Goal: Task Accomplishment & Management: Complete application form

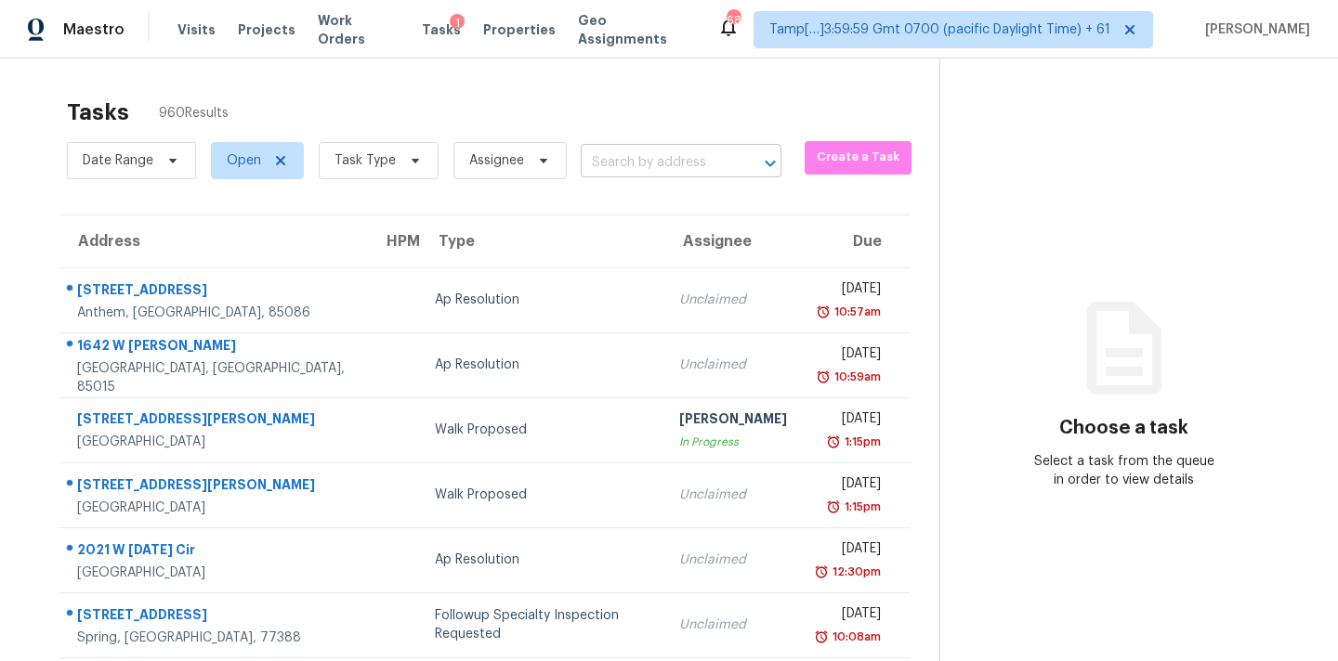
click at [606, 169] on input "text" at bounding box center [655, 163] width 149 height 29
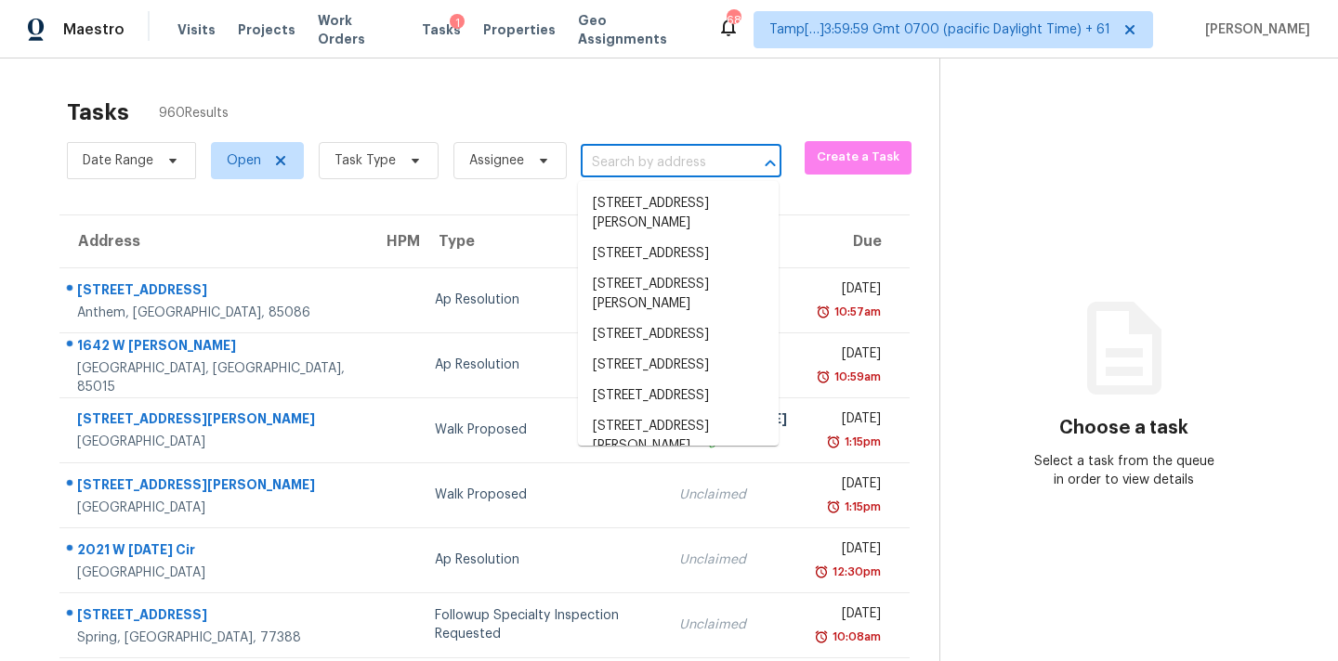
paste input "[STREET_ADDRESS][PERSON_NAME][PERSON_NAME]"
type input "[STREET_ADDRESS][PERSON_NAME][PERSON_NAME]"
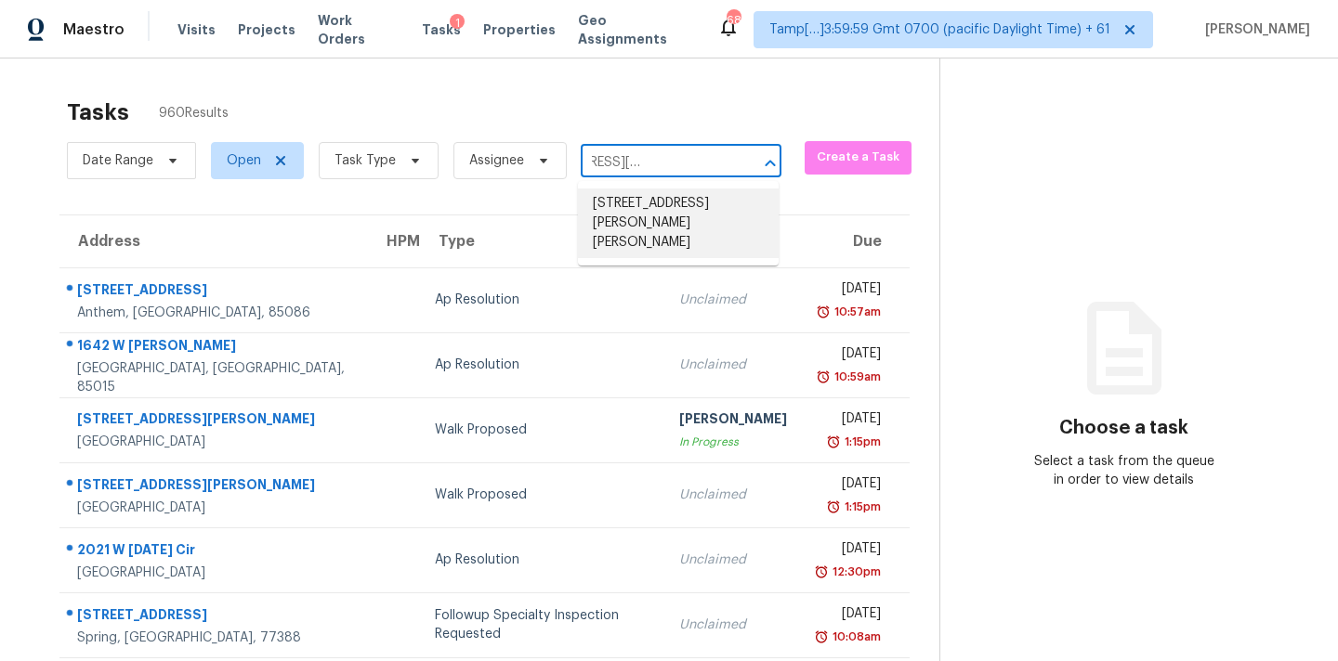
click at [621, 205] on li "[STREET_ADDRESS][PERSON_NAME][PERSON_NAME]" at bounding box center [678, 224] width 201 height 70
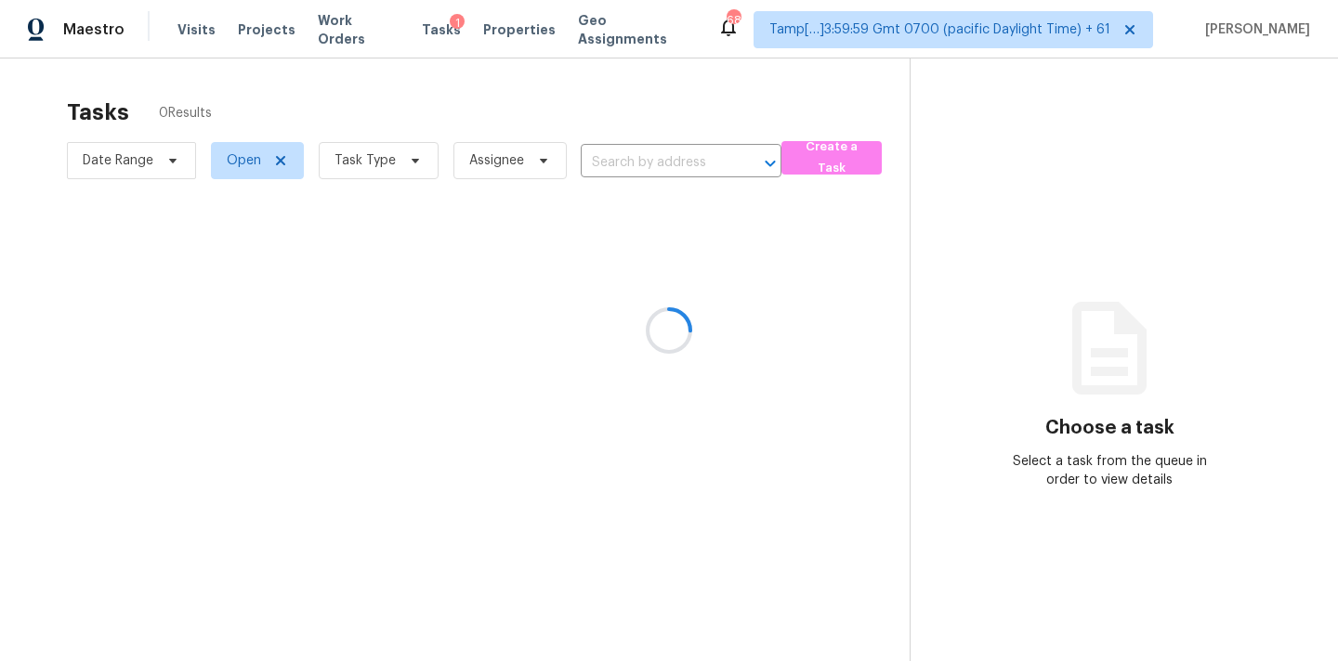
type input "[STREET_ADDRESS][PERSON_NAME][PERSON_NAME]"
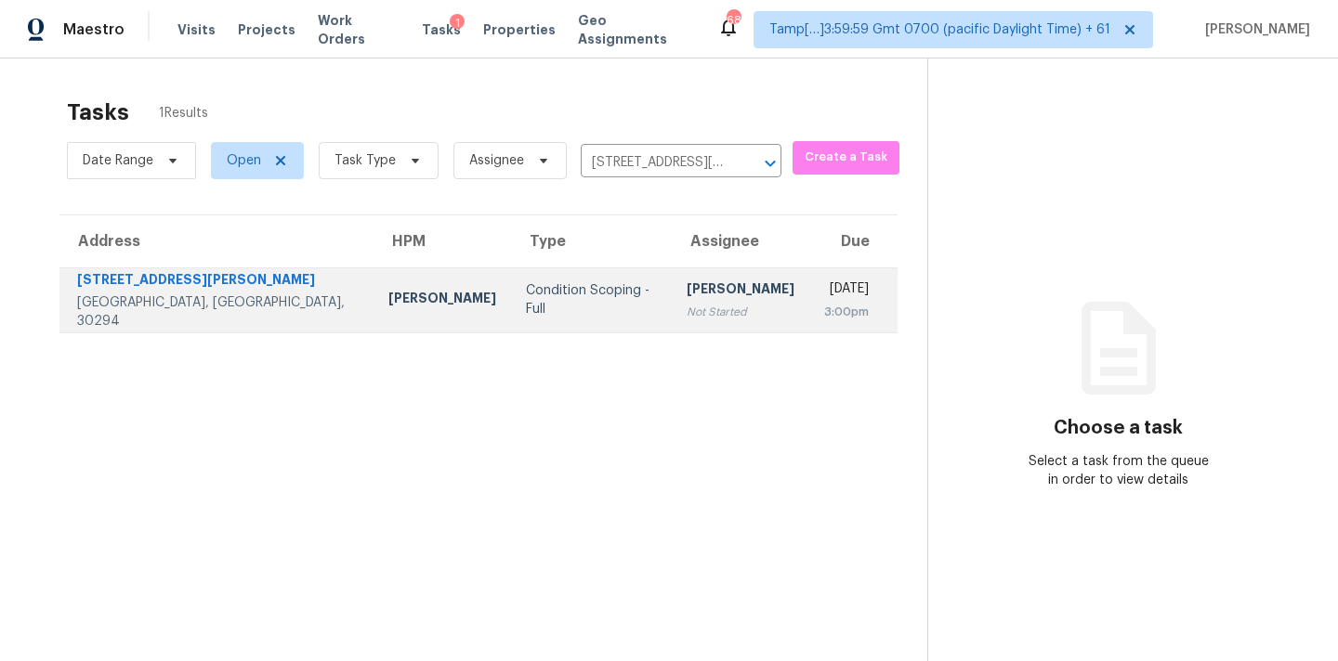
click at [686, 310] on div "Not Started" at bounding box center [740, 312] width 108 height 19
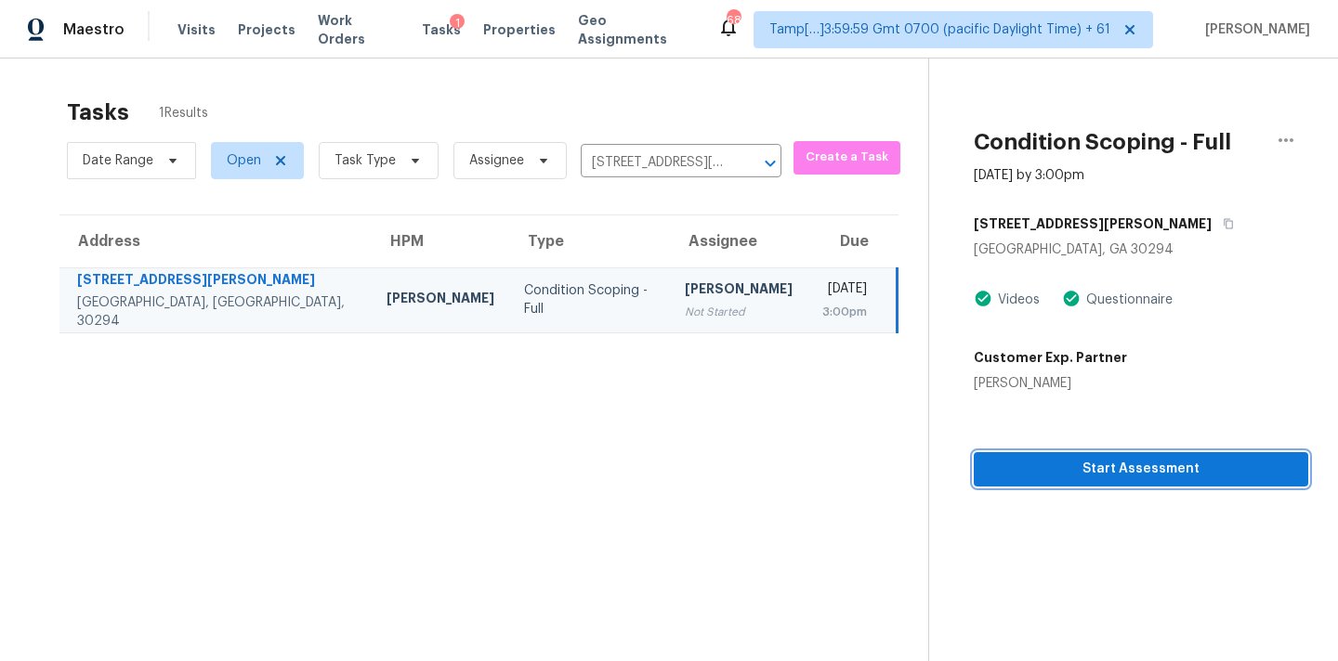
click at [1131, 465] on span "Start Assessment" at bounding box center [1140, 469] width 305 height 23
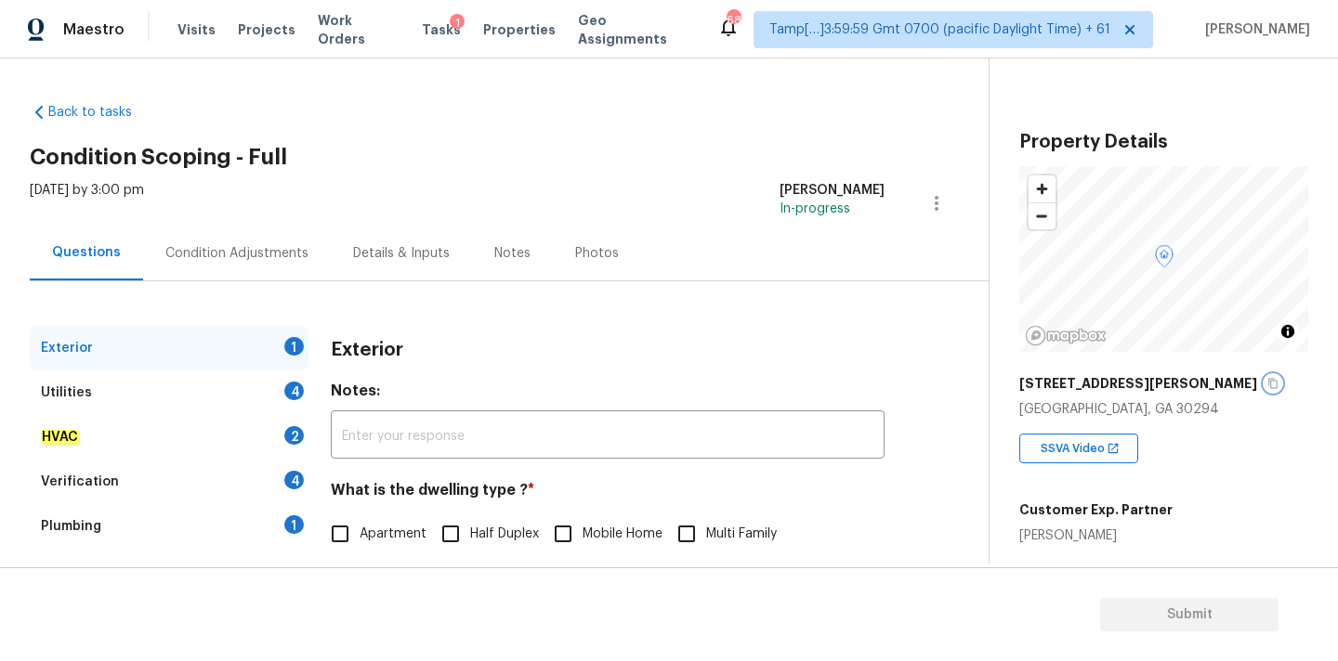
click at [1268, 388] on icon "button" at bounding box center [1272, 384] width 9 height 10
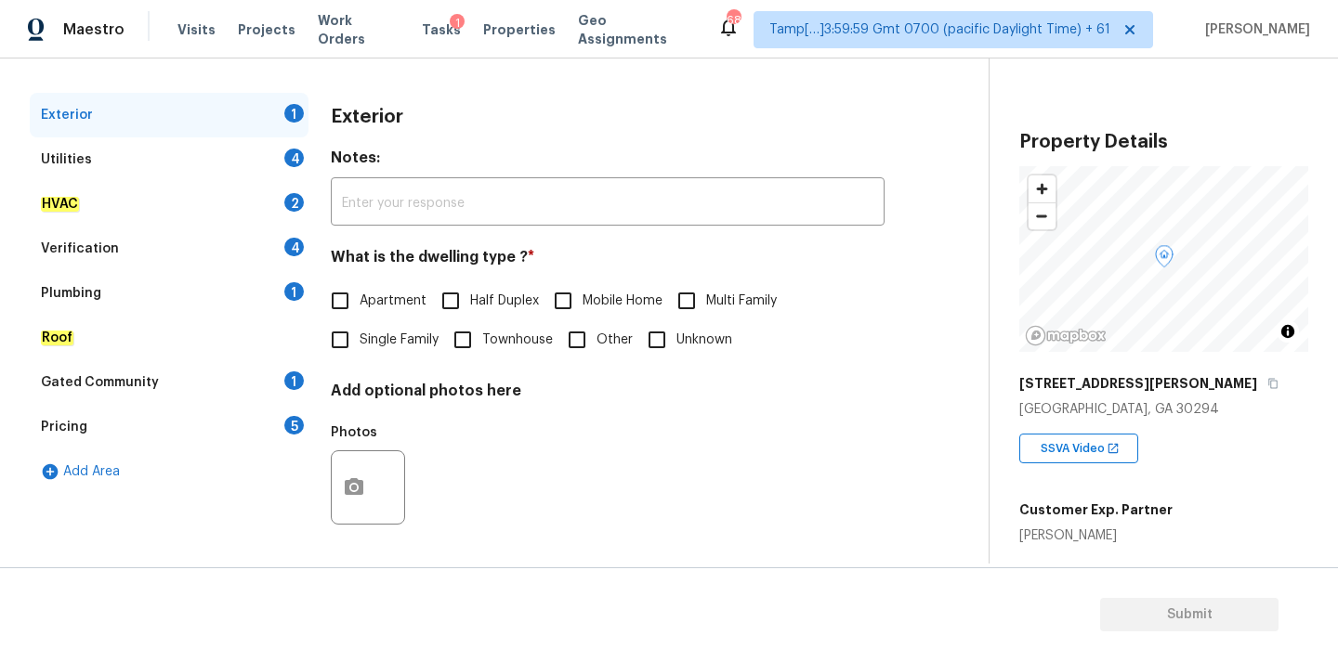
click at [395, 354] on label "Single Family" at bounding box center [379, 339] width 118 height 39
click at [360, 354] on input "Single Family" at bounding box center [339, 339] width 39 height 39
checkbox input "true"
click at [647, 201] on input "text" at bounding box center [608, 204] width 554 height 44
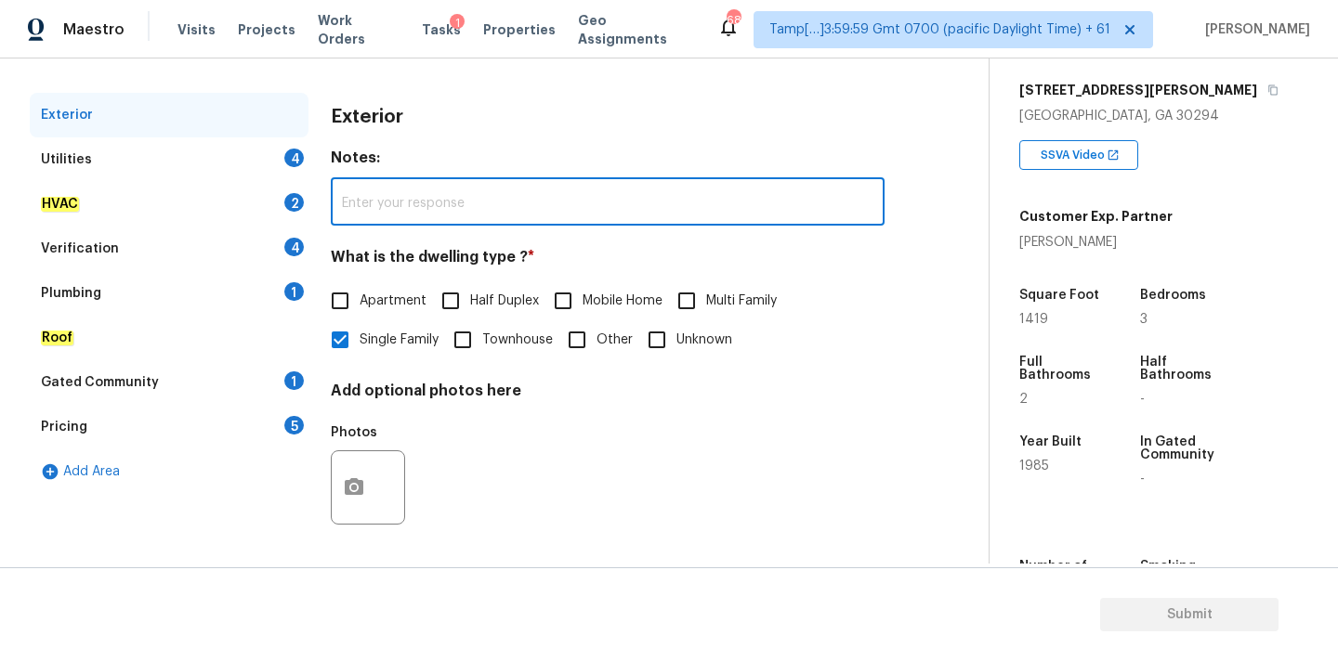
scroll to position [457, 0]
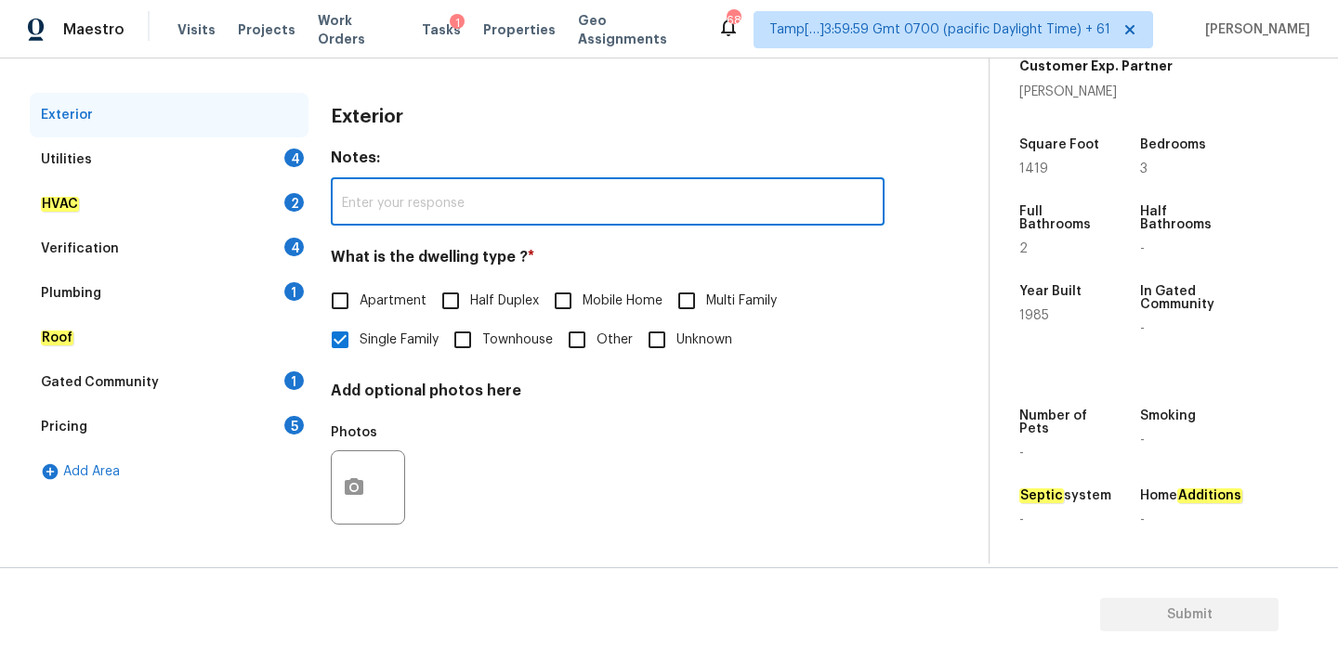
click at [214, 428] on div "Pricing 5" at bounding box center [169, 427] width 279 height 45
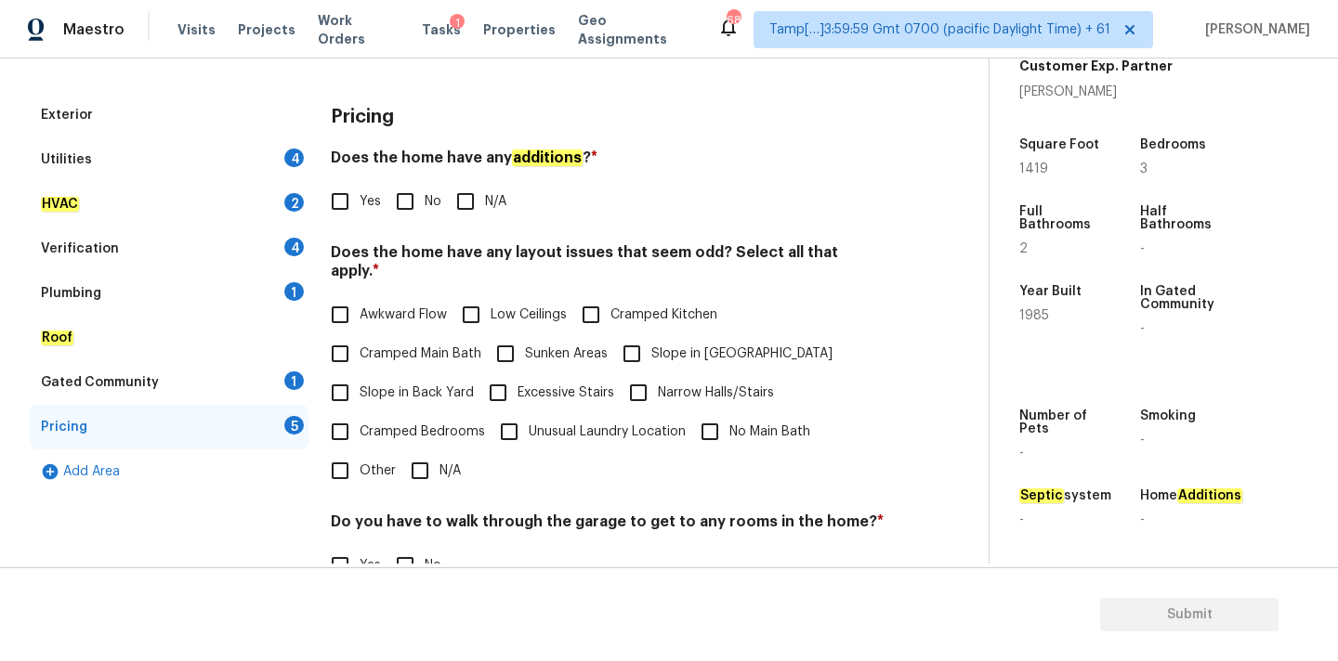
click at [722, 345] on span "Slope in [GEOGRAPHIC_DATA]" at bounding box center [741, 355] width 181 height 20
click at [651, 341] on input "Slope in [GEOGRAPHIC_DATA]" at bounding box center [631, 353] width 39 height 39
checkbox input "true"
click at [254, 150] on div "Utilities 4" at bounding box center [169, 159] width 279 height 45
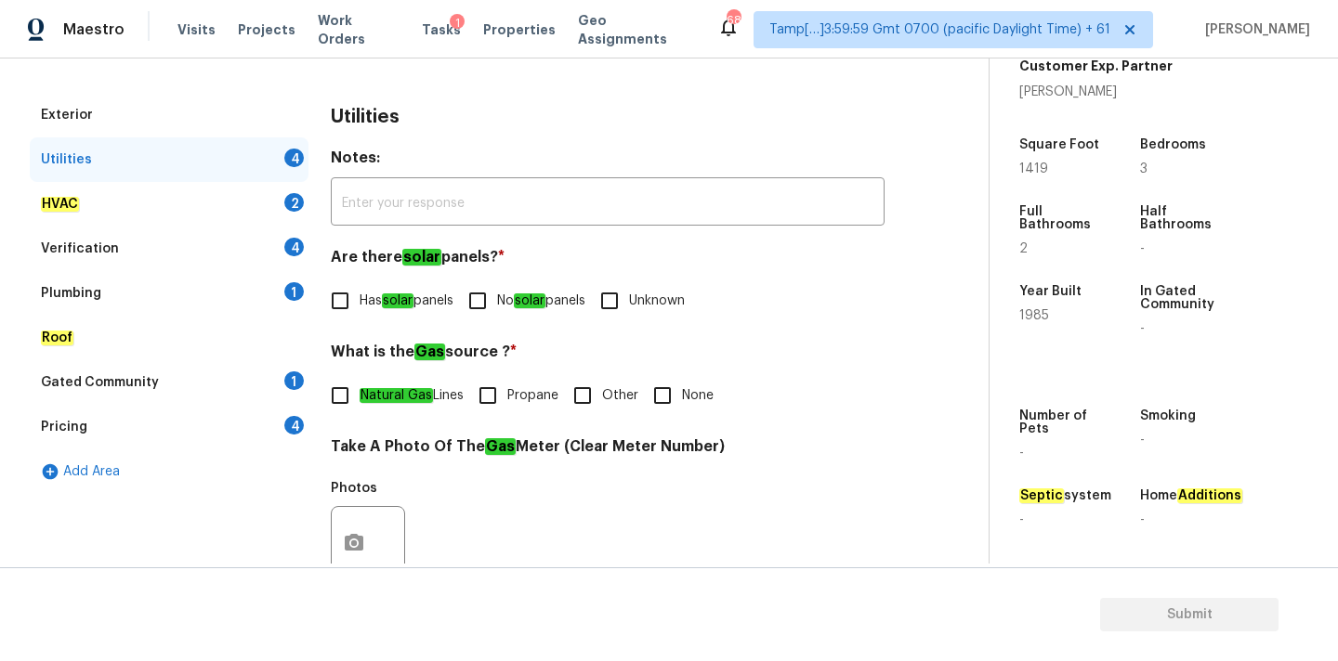
click at [549, 314] on label "No solar panels" at bounding box center [521, 300] width 127 height 39
click at [497, 314] on input "No solar panels" at bounding box center [477, 300] width 39 height 39
checkbox input "true"
click at [379, 395] on em "Natural Gas" at bounding box center [396, 397] width 73 height 15
click at [360, 395] on input "Natural Gas Lines" at bounding box center [339, 397] width 39 height 39
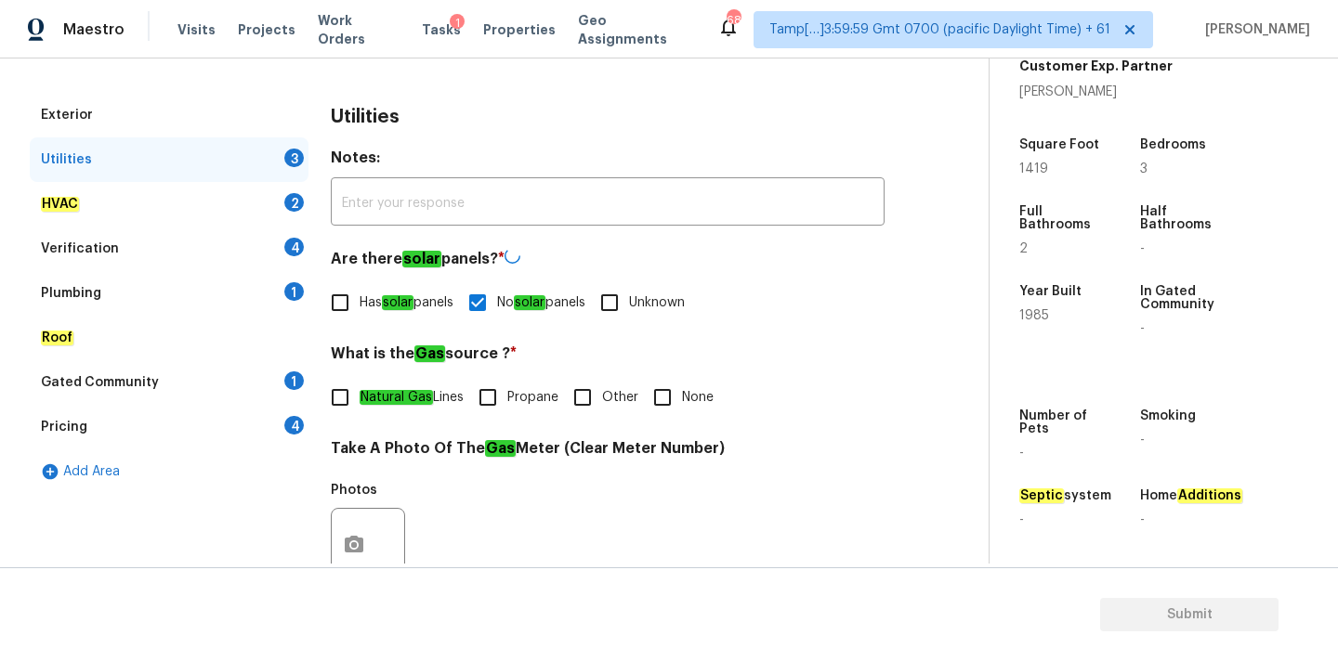
checkbox input "true"
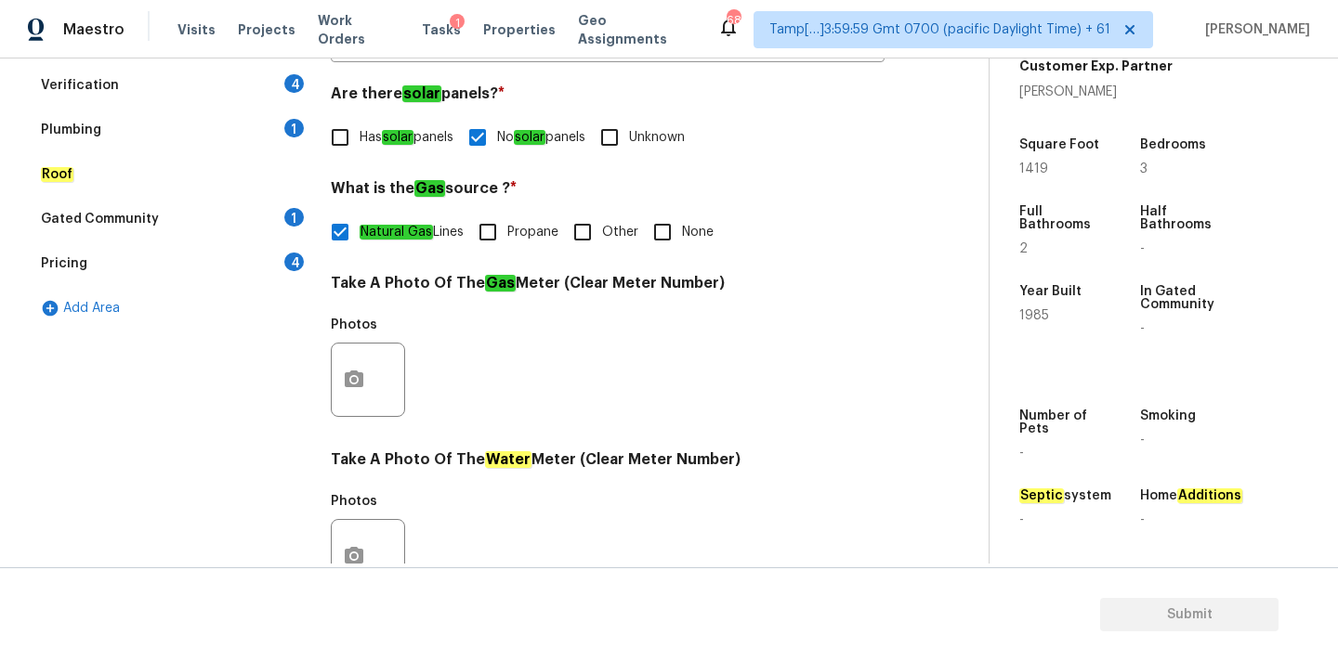
scroll to position [737, 0]
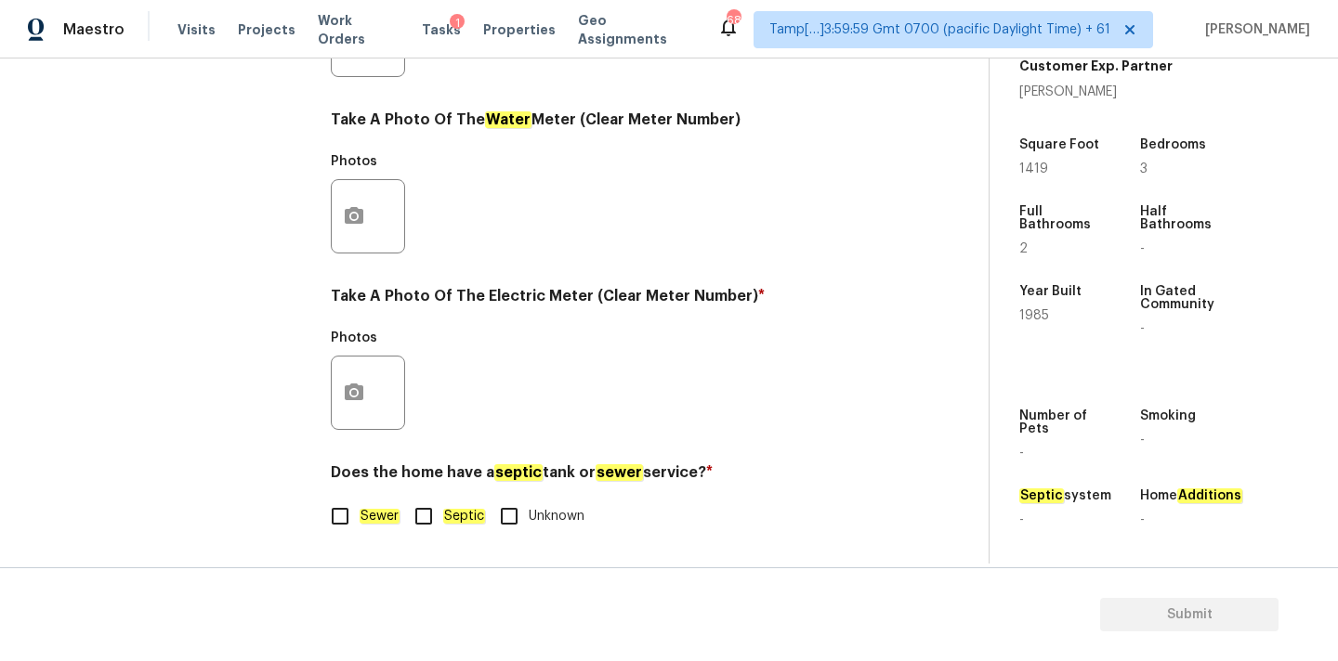
click at [372, 507] on span "Sewer" at bounding box center [380, 517] width 40 height 20
click at [360, 506] on input "Sewer" at bounding box center [339, 516] width 39 height 39
checkbox input "true"
click at [348, 380] on button "button" at bounding box center [354, 393] width 45 height 72
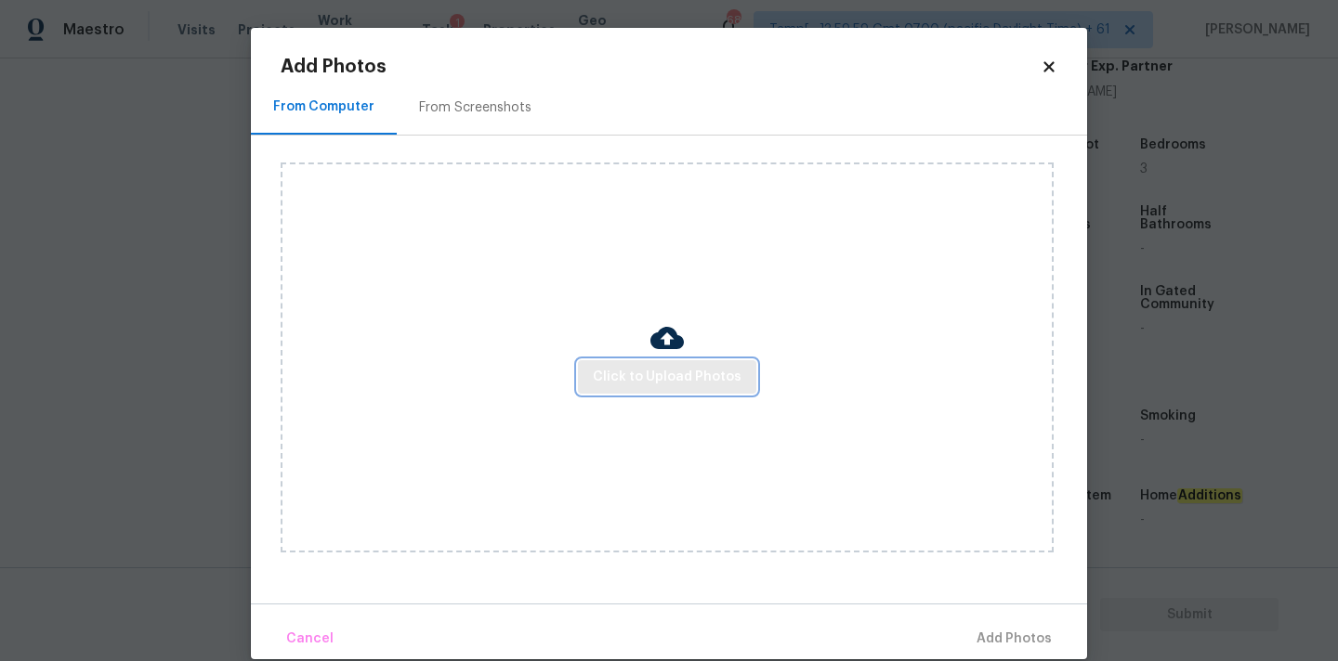
click at [598, 386] on span "Click to Upload Photos" at bounding box center [667, 377] width 149 height 23
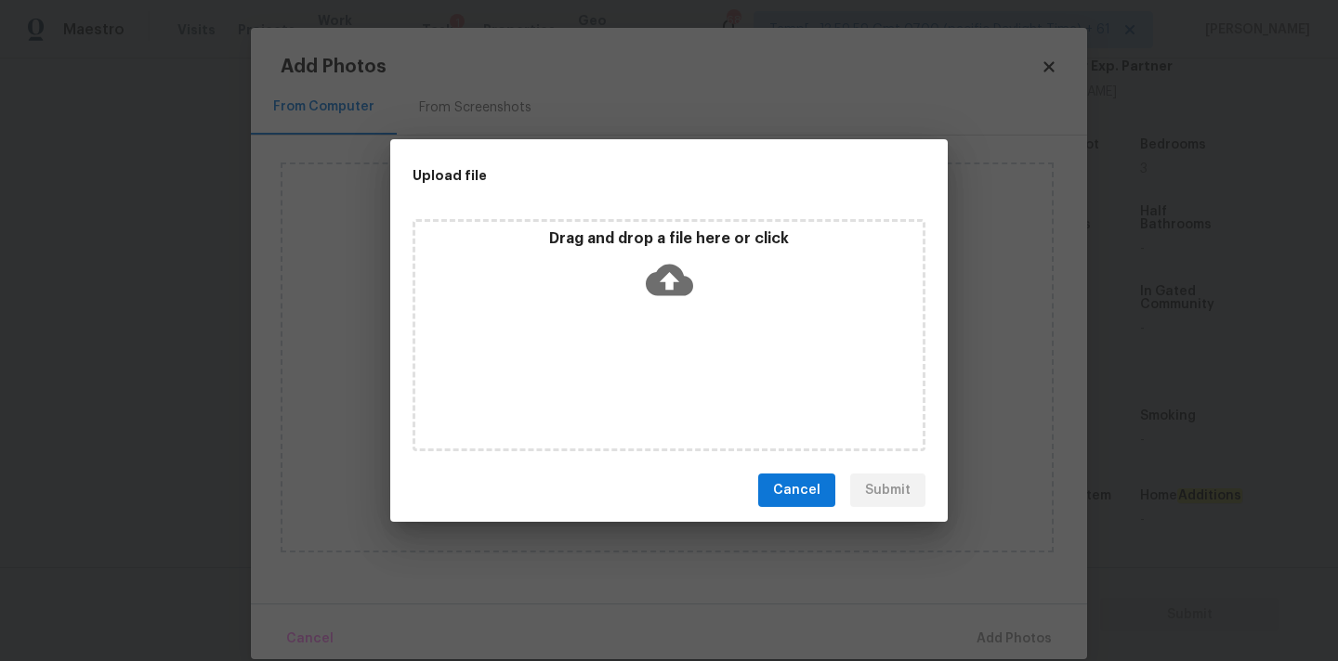
click at [693, 270] on div "Drag and drop a file here or click" at bounding box center [668, 269] width 507 height 80
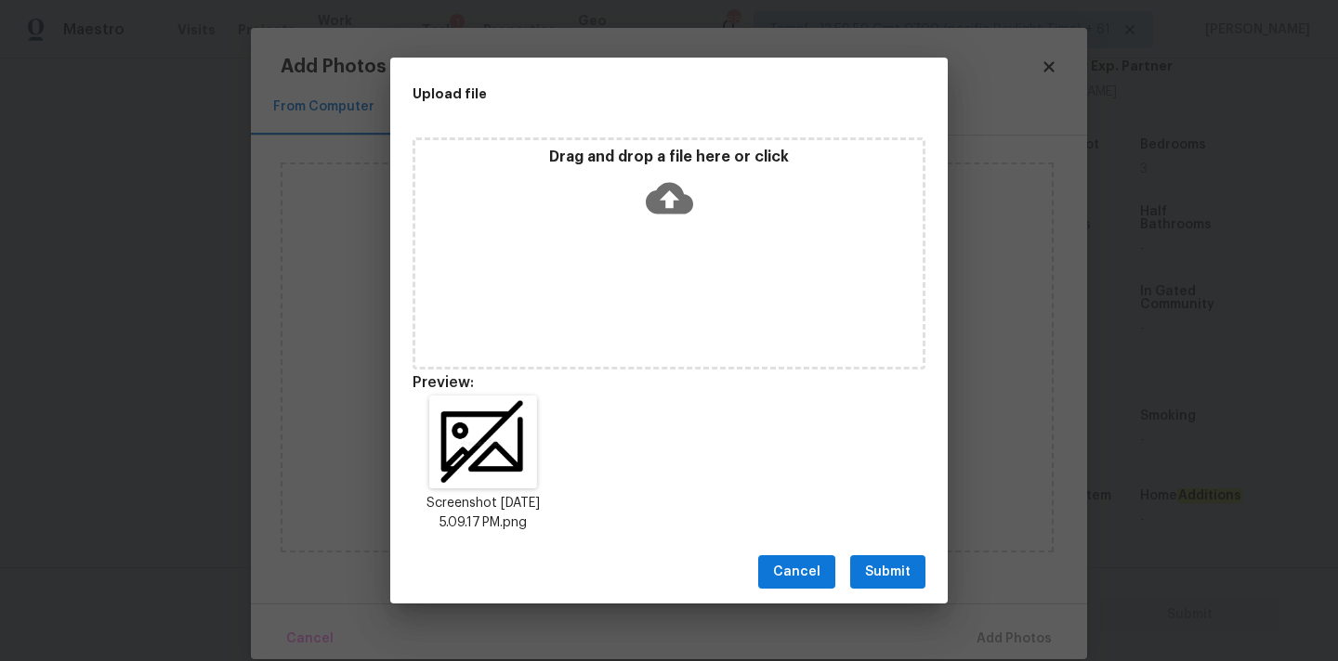
click at [883, 572] on span "Submit" at bounding box center [888, 572] width 46 height 23
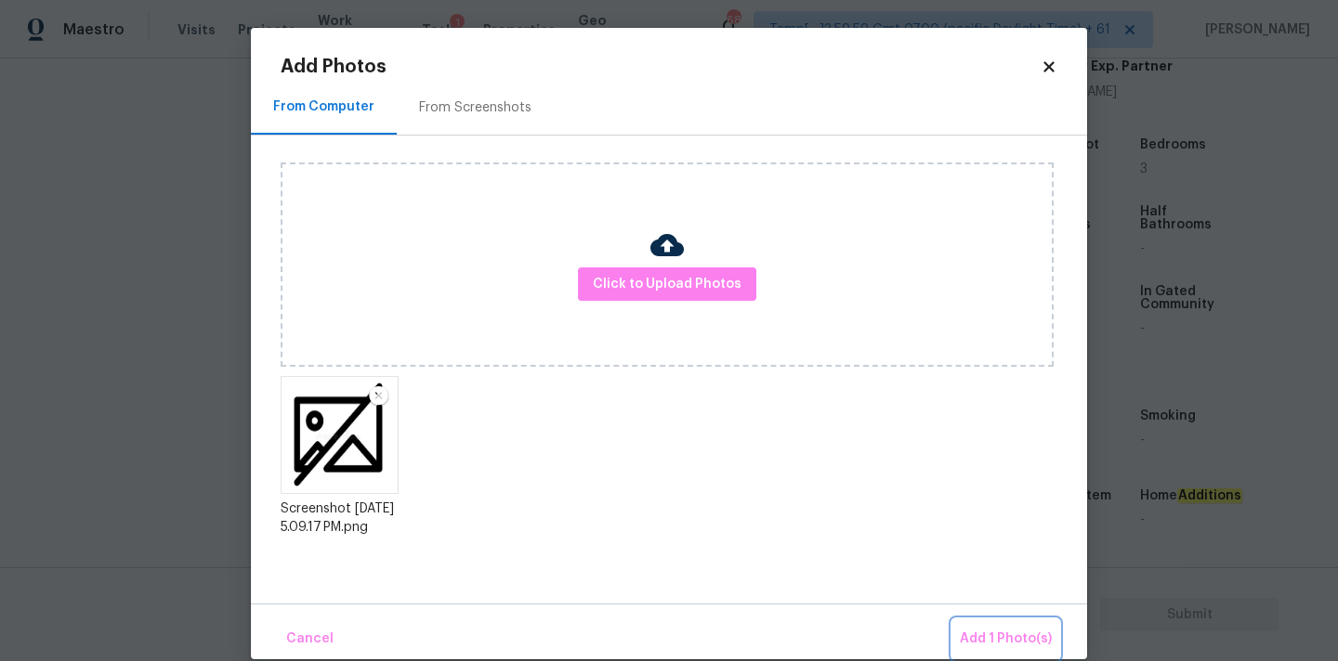
click at [1016, 644] on span "Add 1 Photo(s)" at bounding box center [1006, 639] width 92 height 23
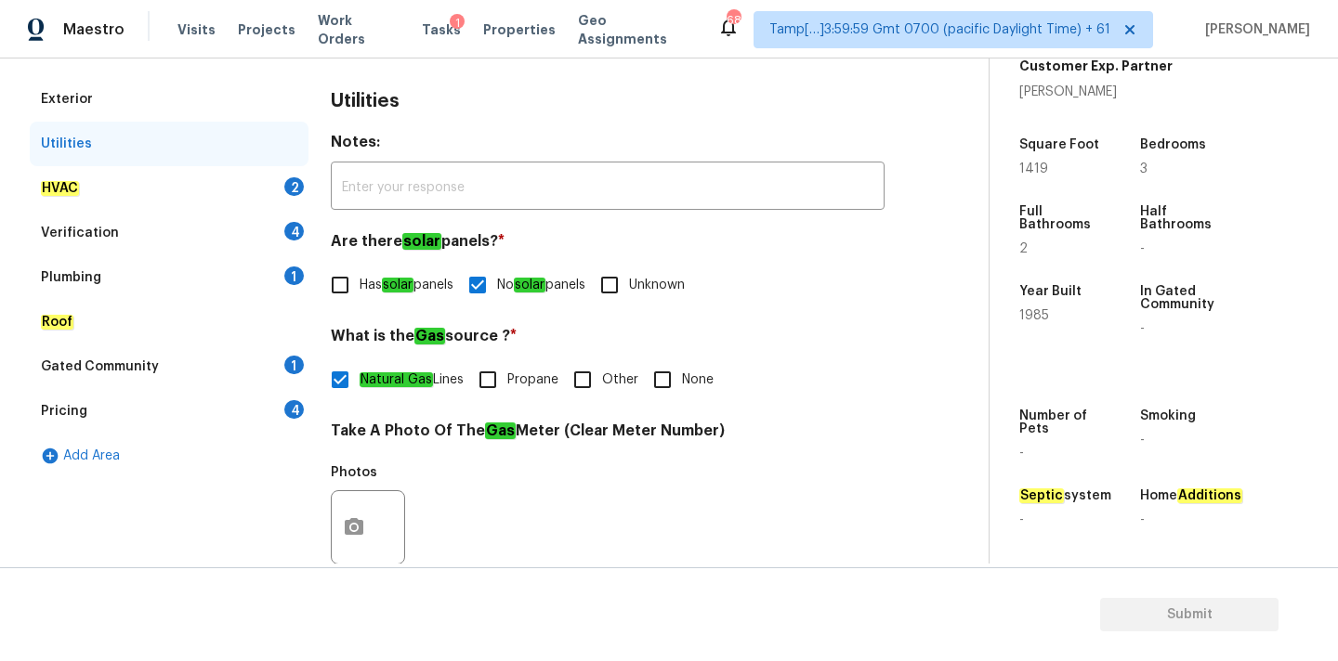
scroll to position [94, 0]
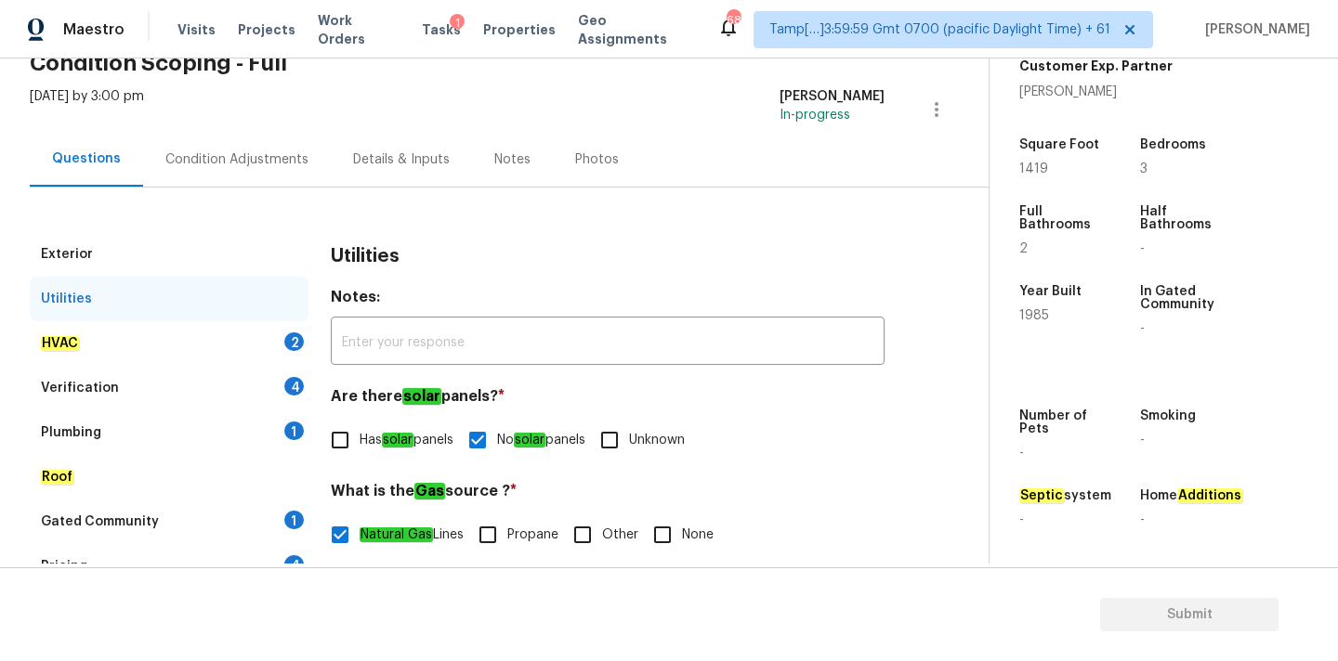
click at [249, 347] on div "HVAC 2" at bounding box center [169, 343] width 279 height 45
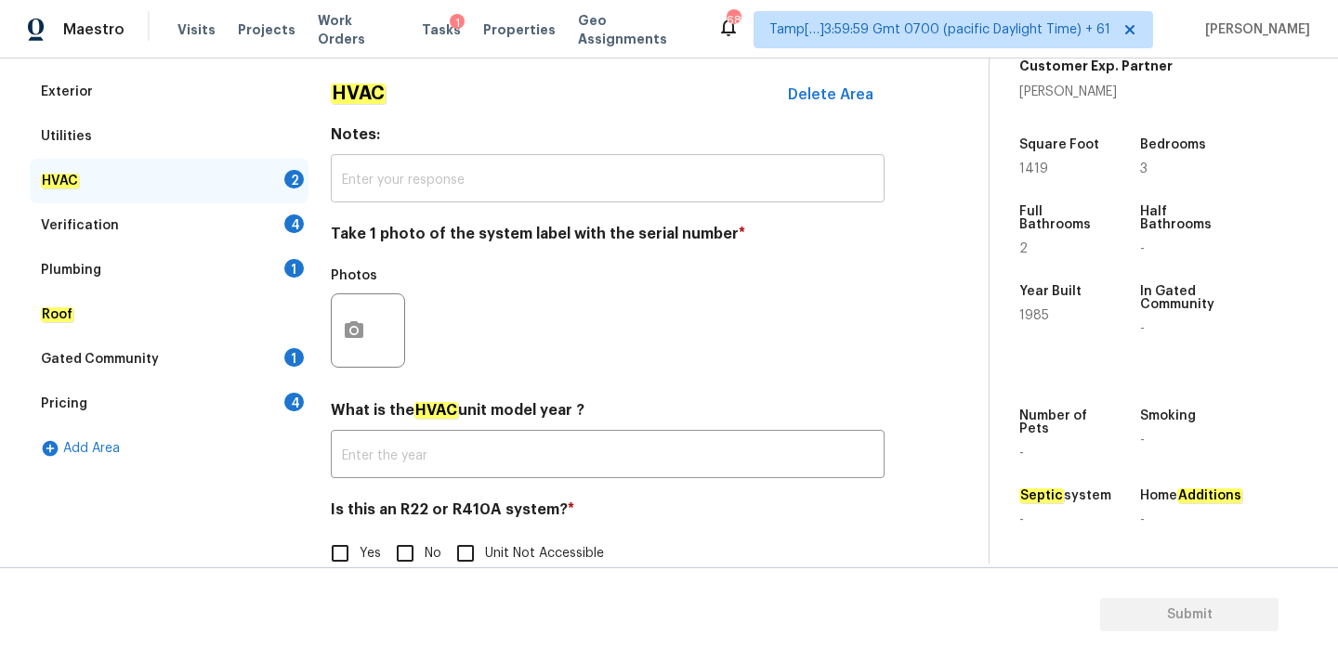
scroll to position [294, 0]
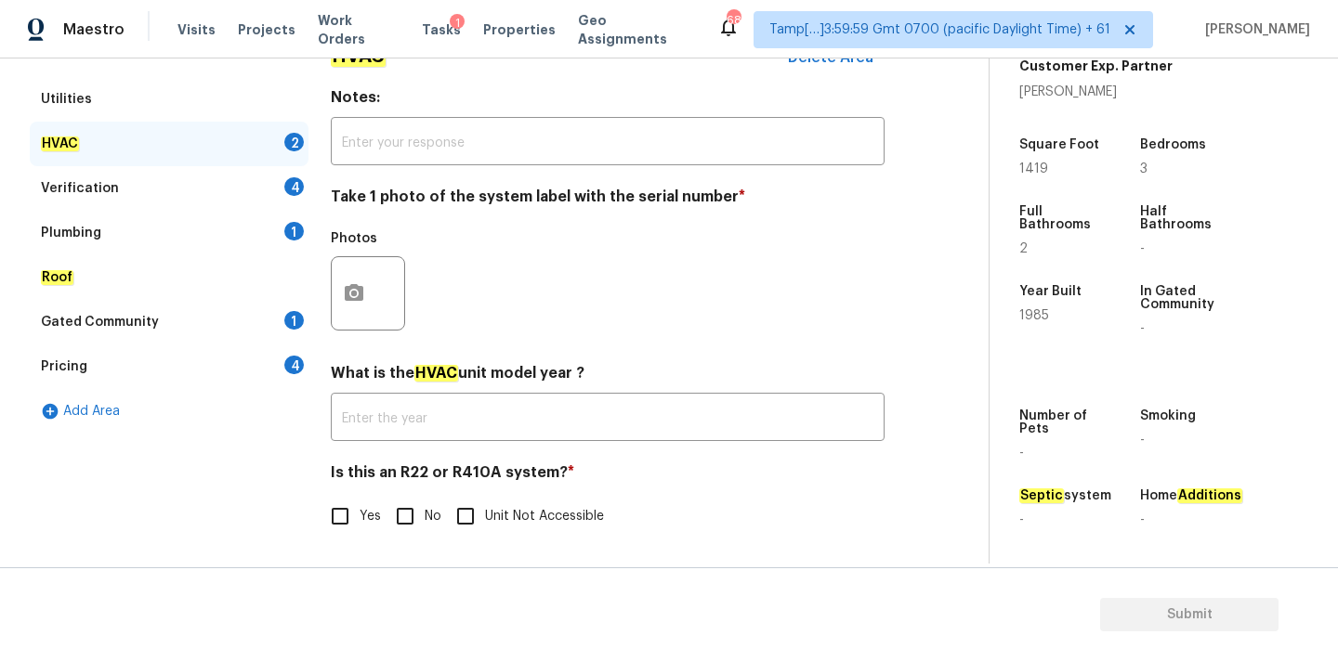
click at [403, 516] on input "No" at bounding box center [405, 516] width 39 height 39
checkbox input "true"
click at [358, 292] on icon "button" at bounding box center [354, 293] width 22 height 22
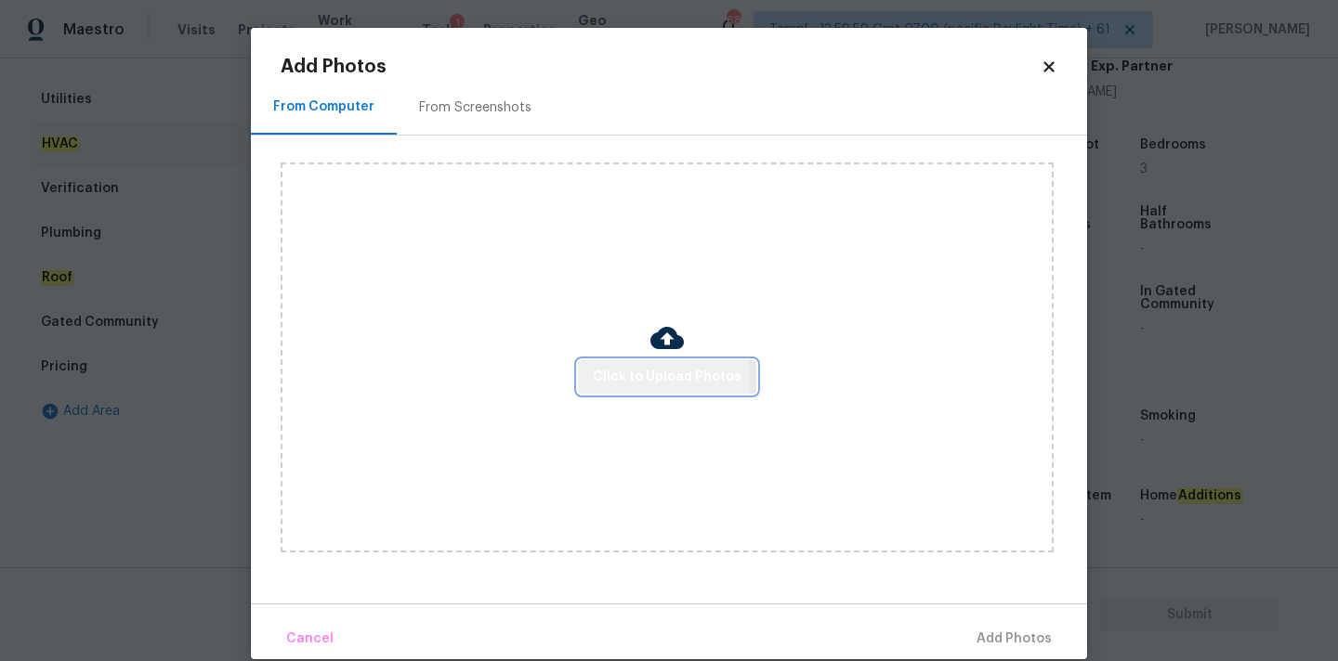
click at [598, 374] on span "Click to Upload Photos" at bounding box center [667, 377] width 149 height 23
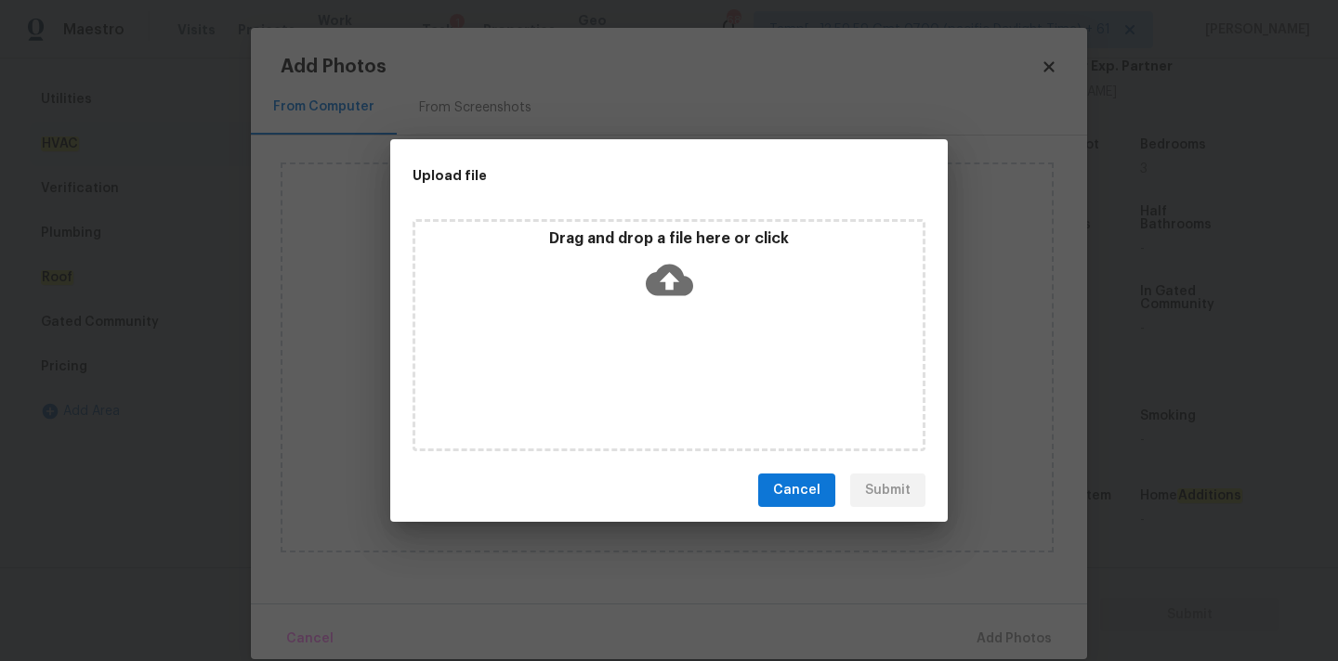
click at [676, 244] on p "Drag and drop a file here or click" at bounding box center [668, 239] width 507 height 20
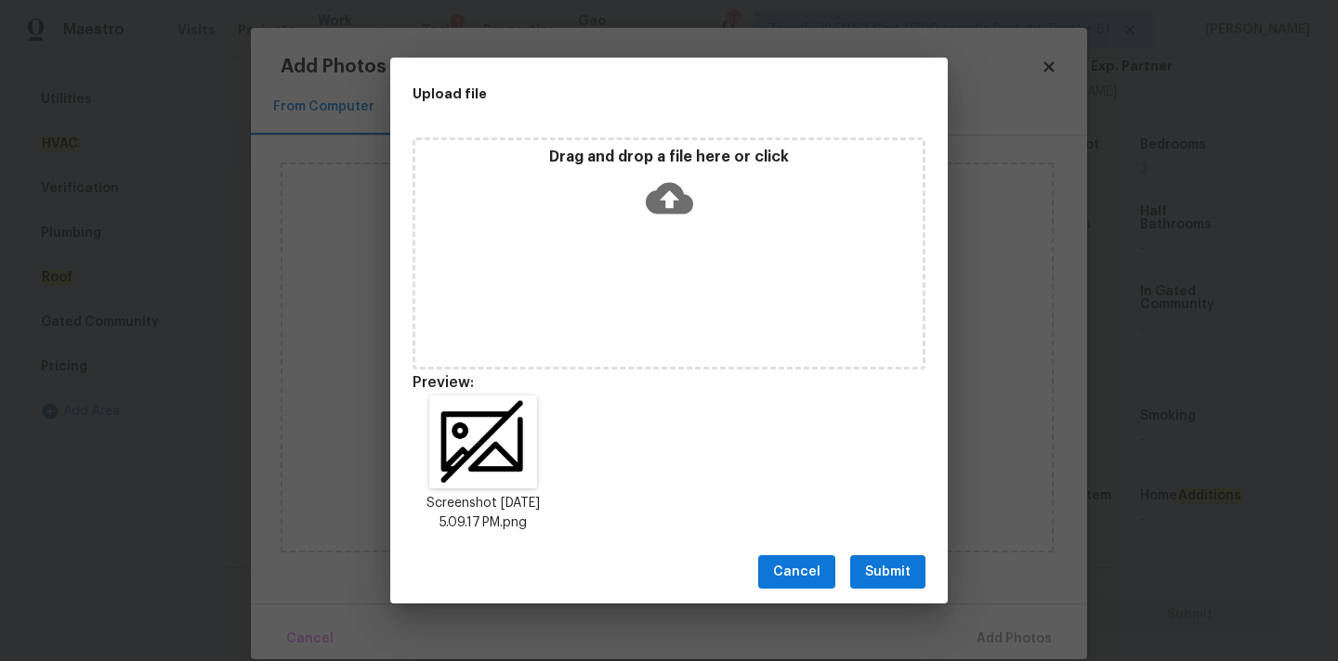
click at [888, 570] on span "Submit" at bounding box center [888, 572] width 46 height 23
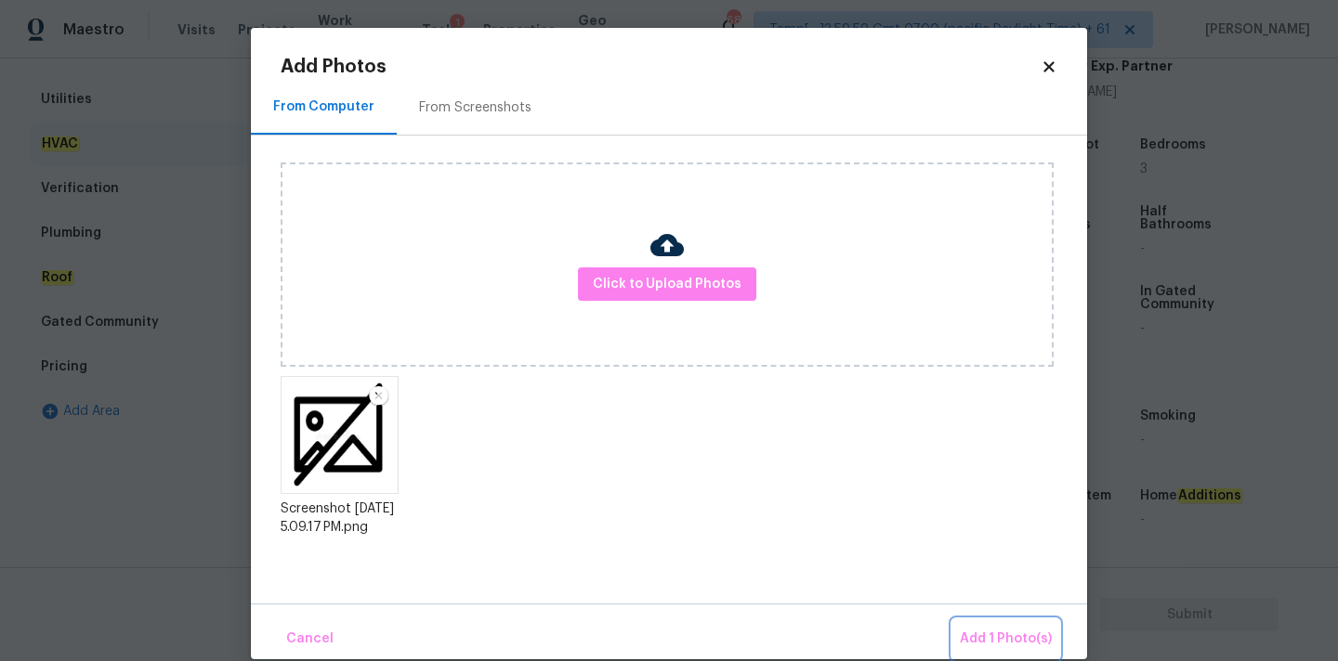
click at [1036, 643] on span "Add 1 Photo(s)" at bounding box center [1006, 639] width 92 height 23
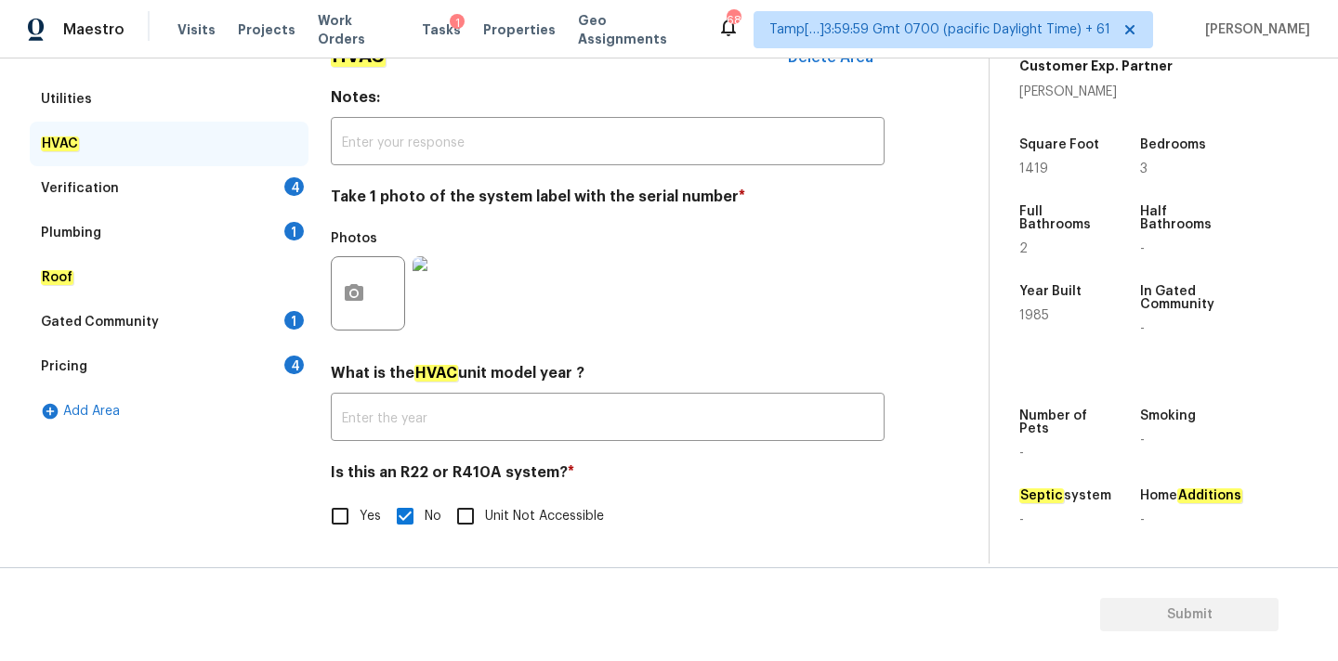
click at [148, 190] on div "Verification 4" at bounding box center [169, 188] width 279 height 45
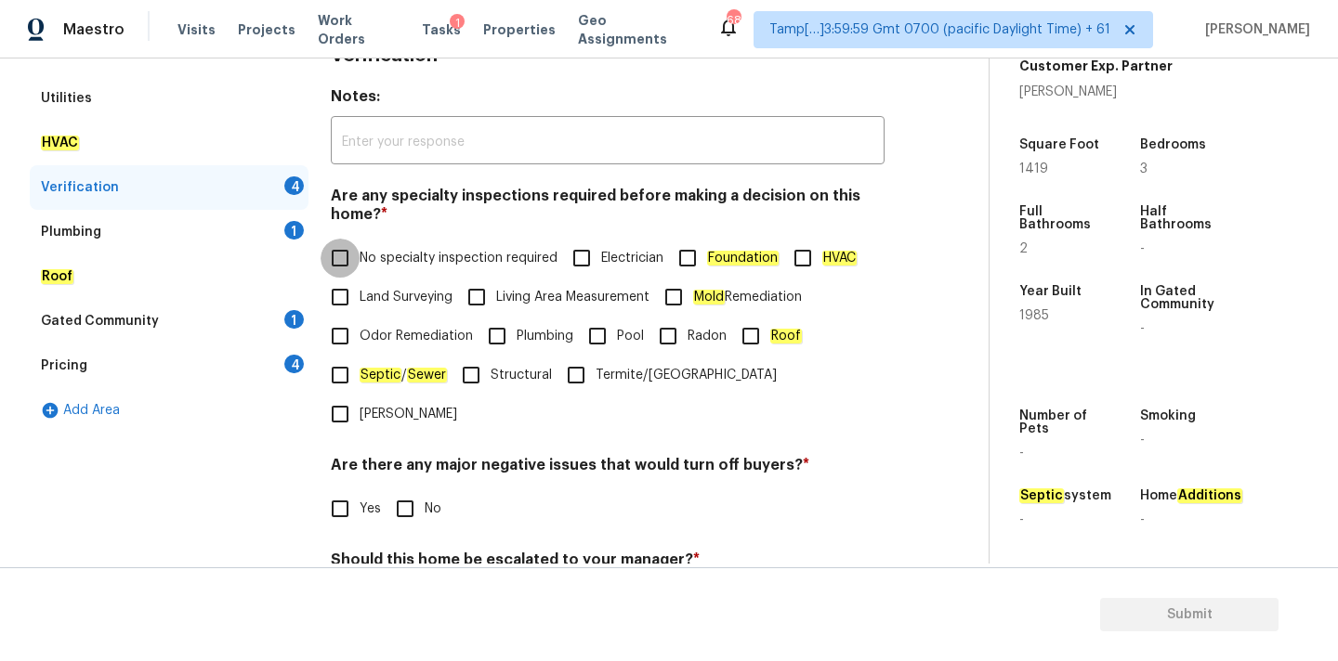
click at [323, 255] on input "No specialty inspection required" at bounding box center [339, 258] width 39 height 39
checkbox input "true"
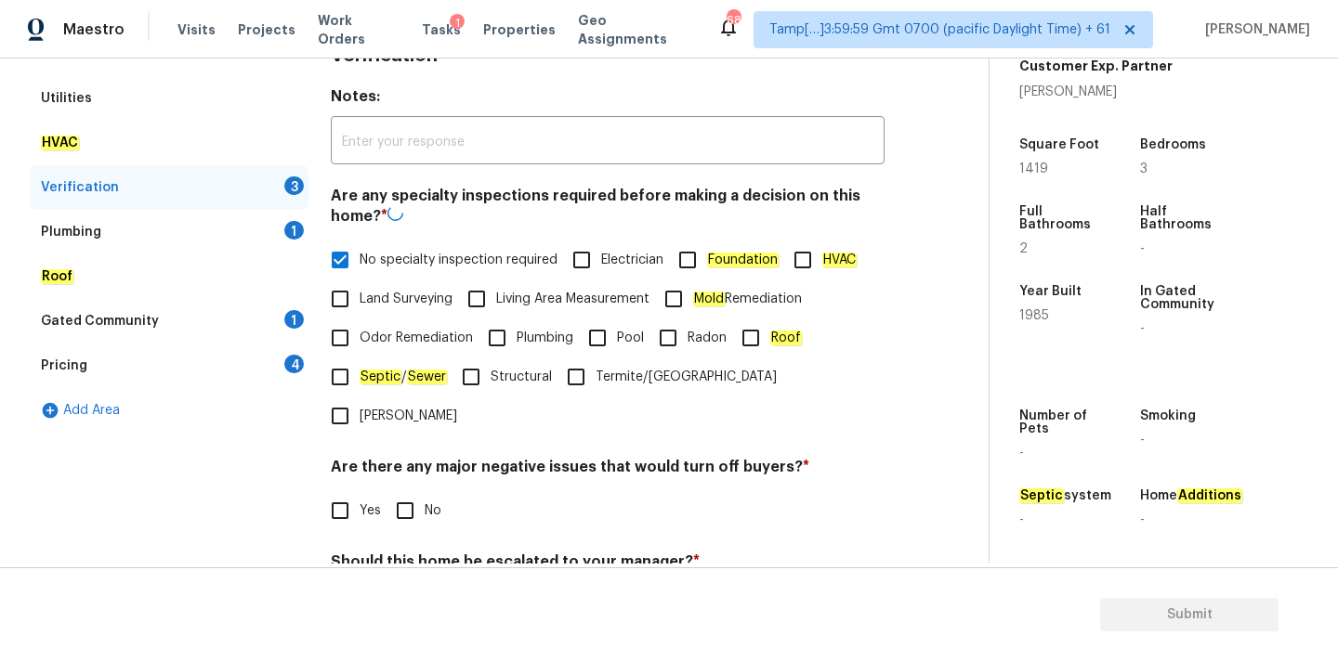
scroll to position [456, 0]
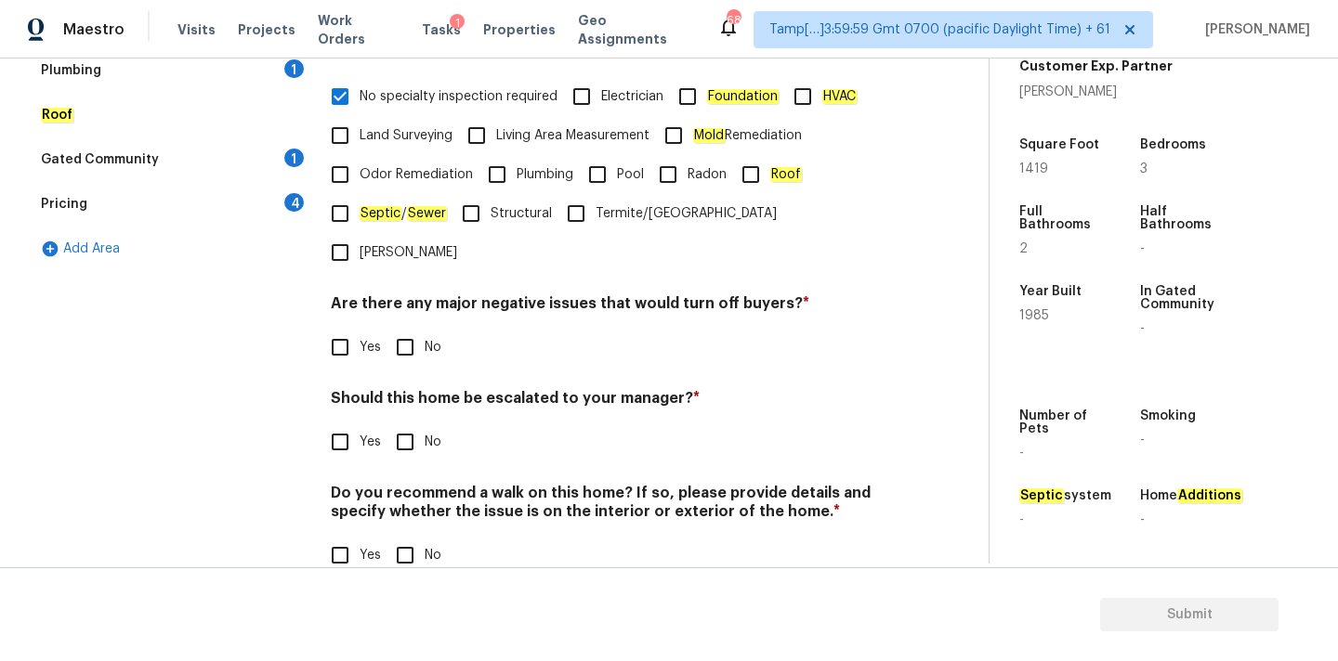
click at [399, 294] on div "Are there any major negative issues that would turn off buyers? * Yes No" at bounding box center [608, 330] width 554 height 72
click at [410, 328] on input "No" at bounding box center [405, 347] width 39 height 39
checkbox input "true"
click at [412, 425] on input "No" at bounding box center [405, 444] width 39 height 39
checkbox input "true"
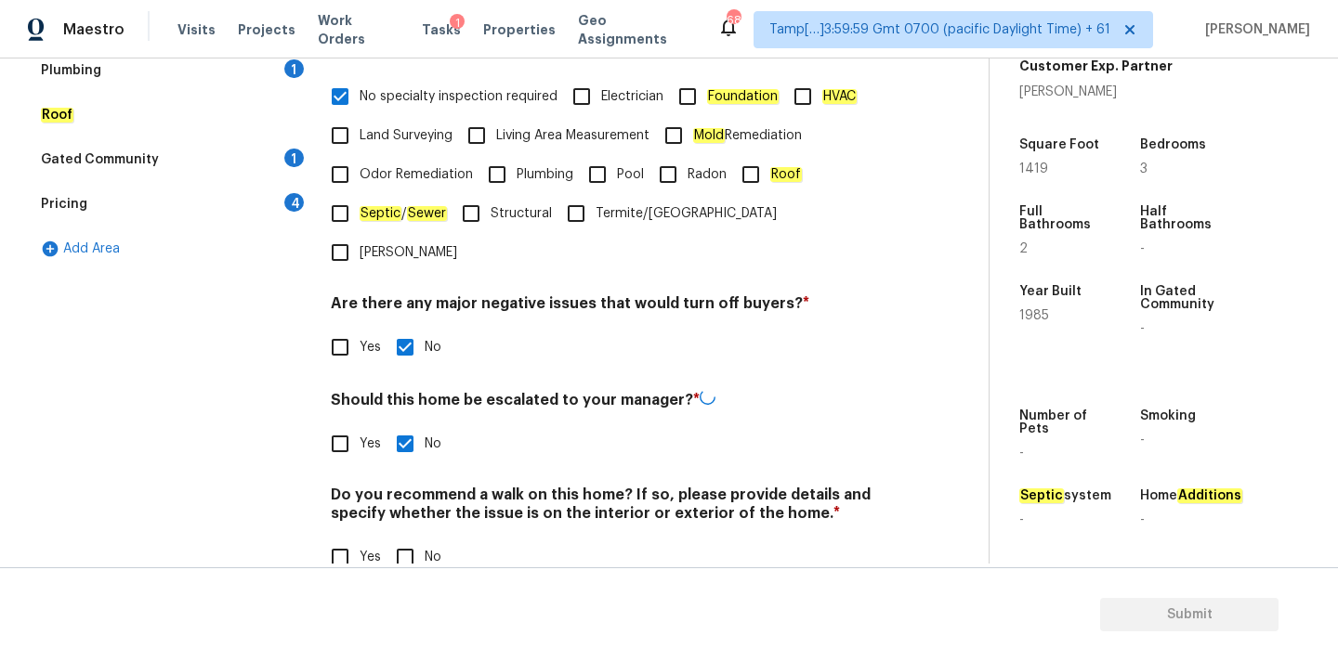
click at [412, 538] on input "No" at bounding box center [405, 557] width 39 height 39
checkbox input "true"
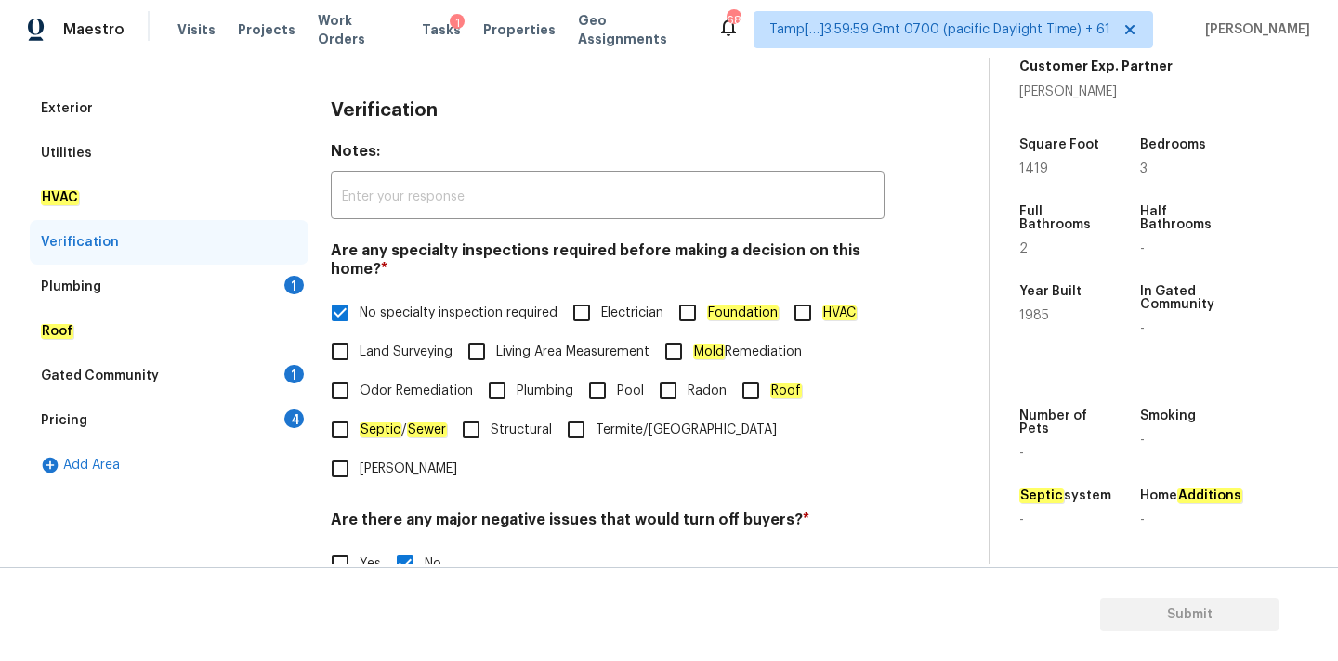
click at [146, 280] on div "Plumbing 1" at bounding box center [169, 287] width 279 height 45
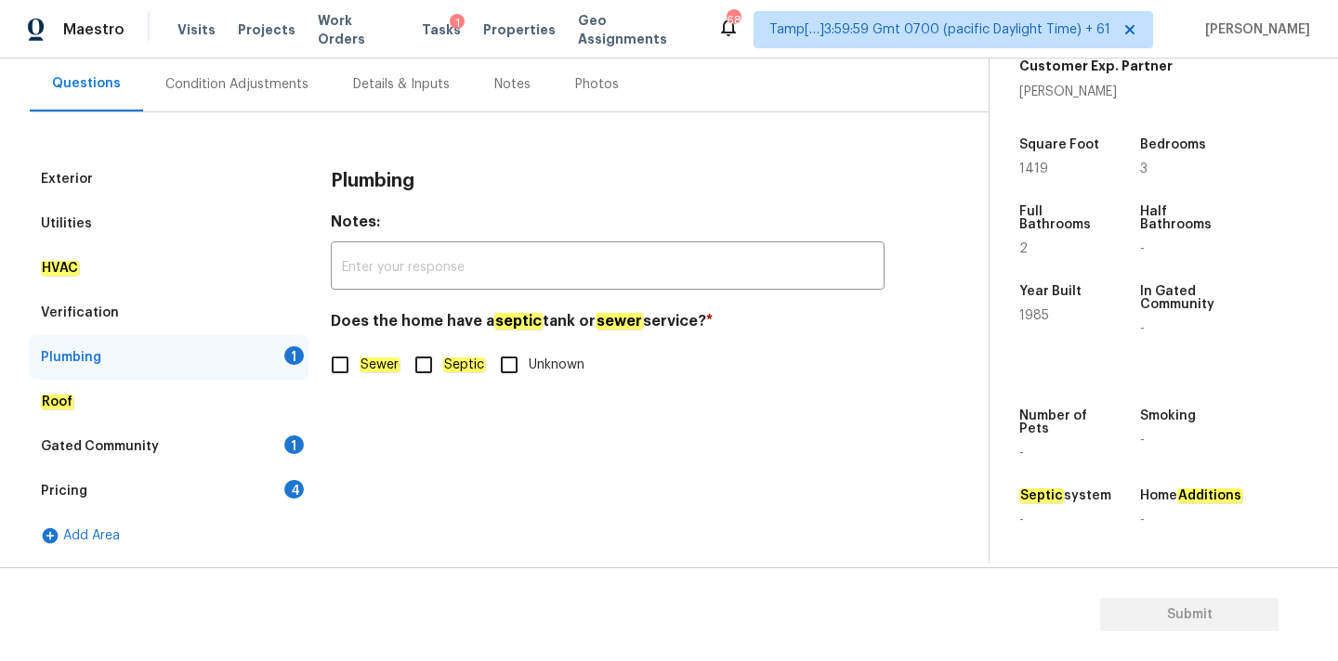
click at [384, 373] on em "Sewer" at bounding box center [380, 365] width 40 height 15
click at [360, 373] on input "Sewer" at bounding box center [339, 365] width 39 height 39
checkbox input "true"
click at [199, 453] on div "Gated Community 1" at bounding box center [169, 447] width 279 height 45
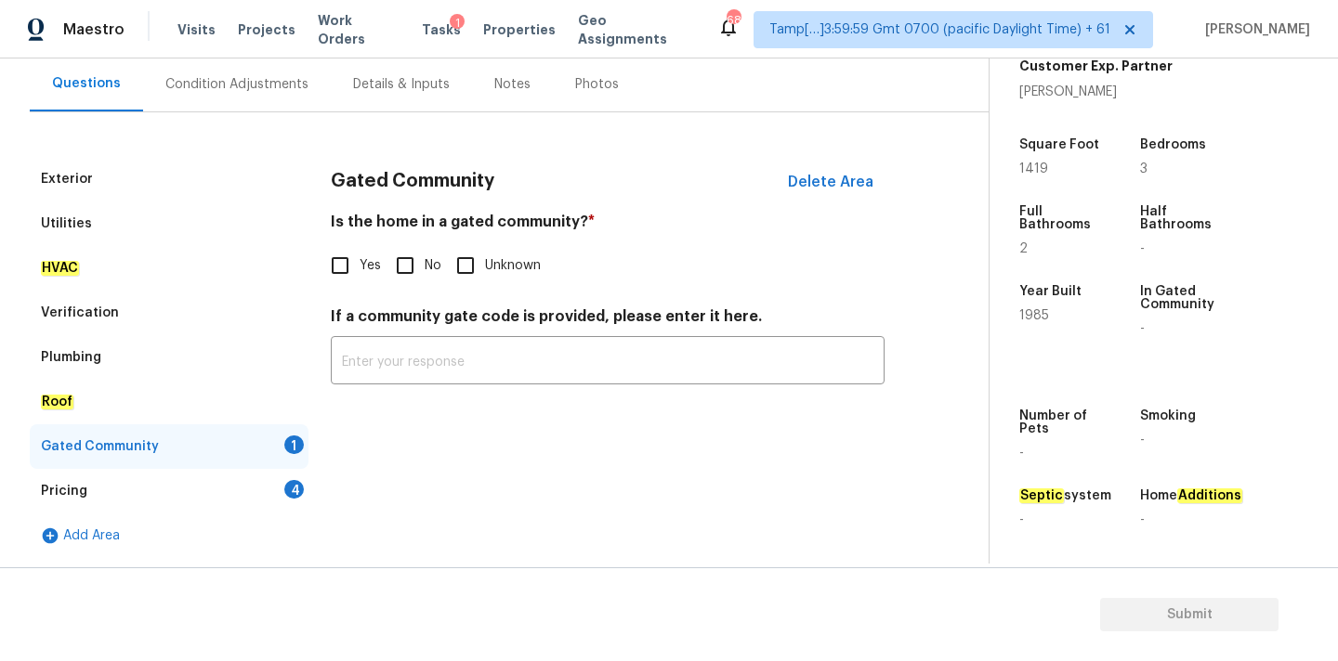
click at [425, 259] on span "No" at bounding box center [433, 266] width 17 height 20
click at [424, 259] on input "No" at bounding box center [405, 265] width 39 height 39
checkbox input "true"
click at [276, 476] on div "Pricing 4" at bounding box center [169, 491] width 279 height 45
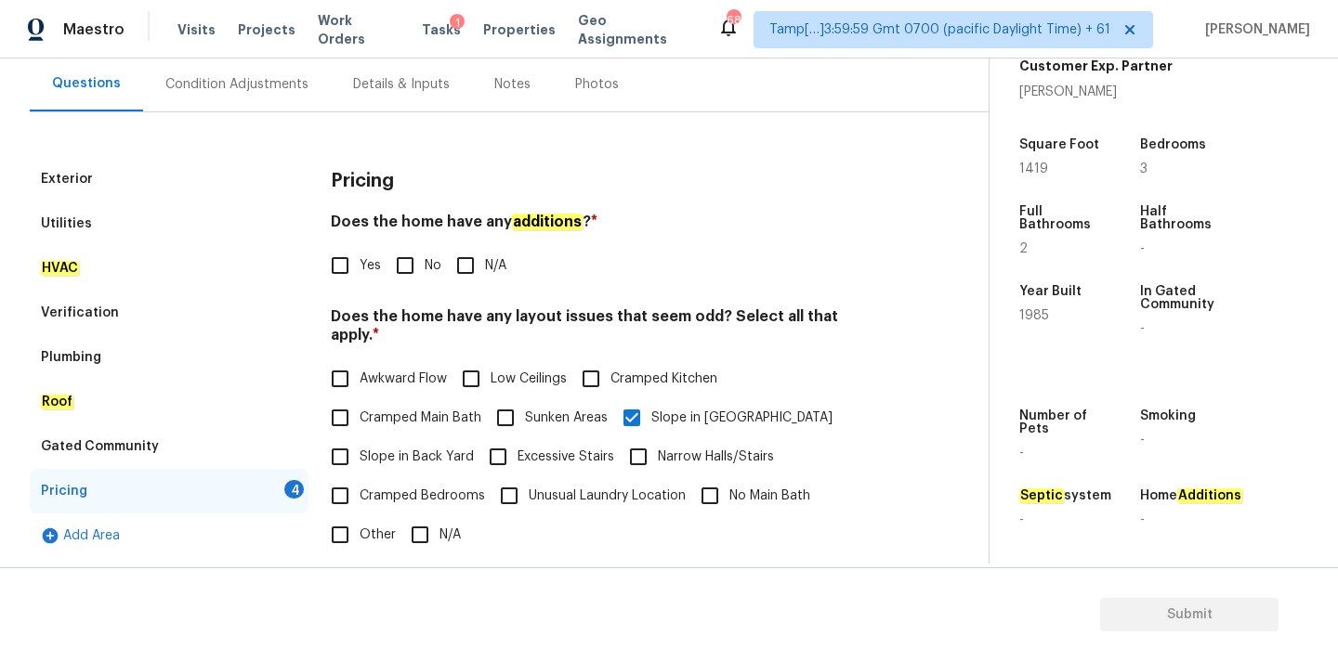
click at [393, 257] on input "No" at bounding box center [405, 265] width 39 height 39
checkbox input "true"
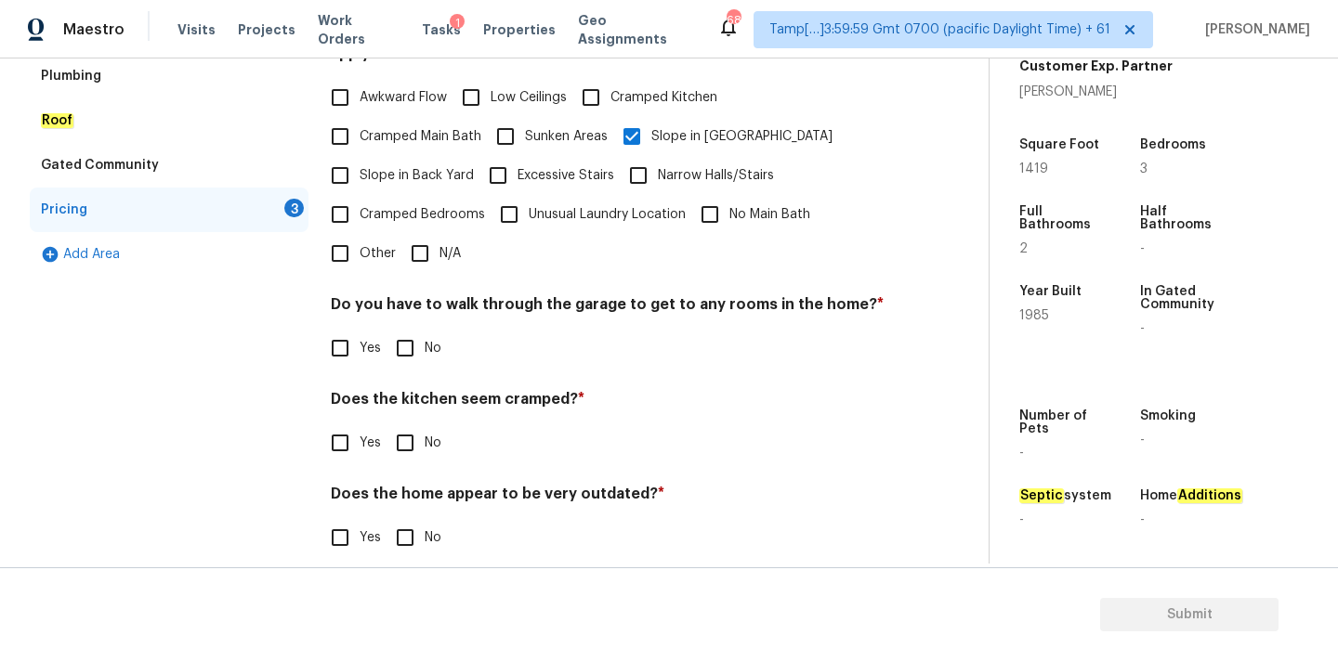
scroll to position [453, 0]
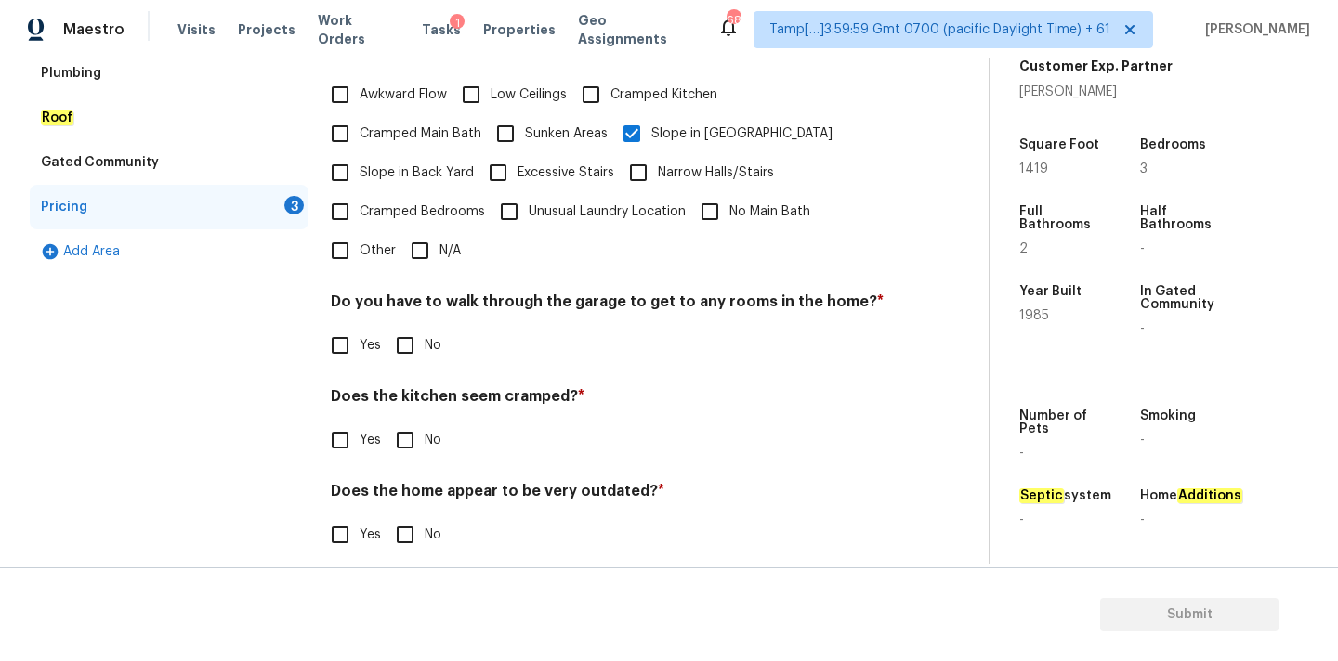
click at [411, 328] on input "No" at bounding box center [405, 345] width 39 height 39
checkbox input "true"
click at [409, 424] on input "No" at bounding box center [405, 440] width 39 height 39
checkbox input "true"
click at [408, 517] on input "No" at bounding box center [405, 536] width 39 height 39
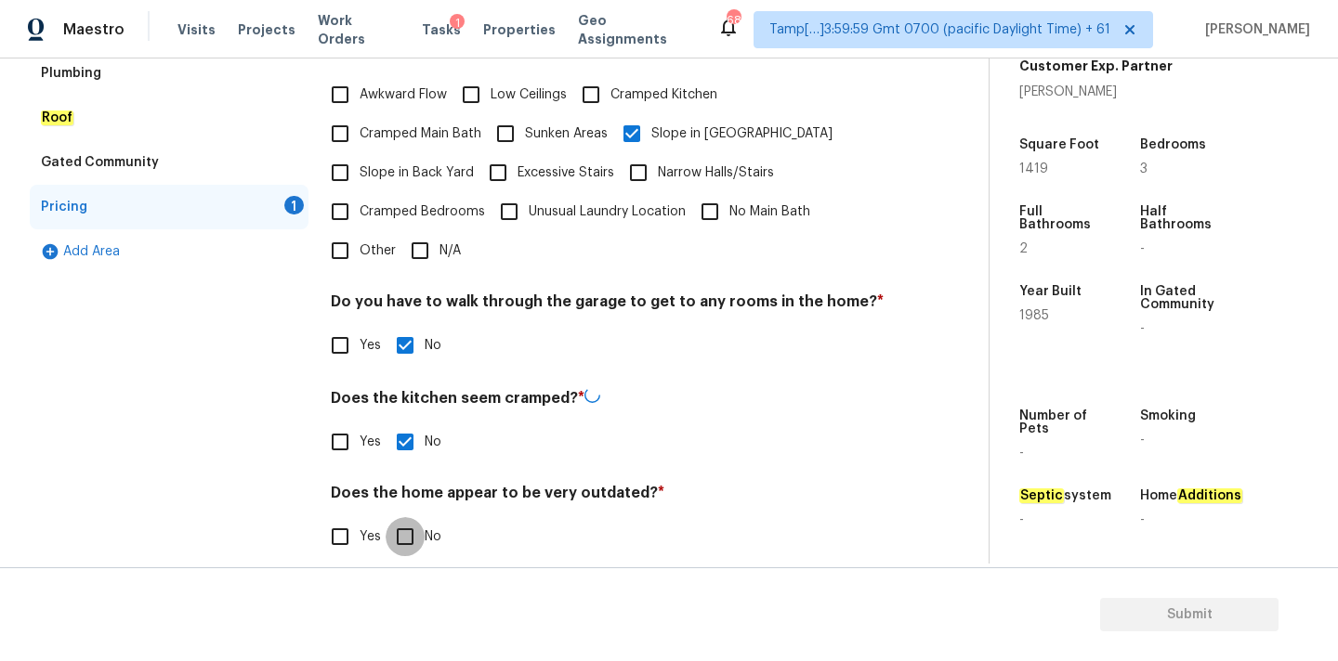
checkbox input "true"
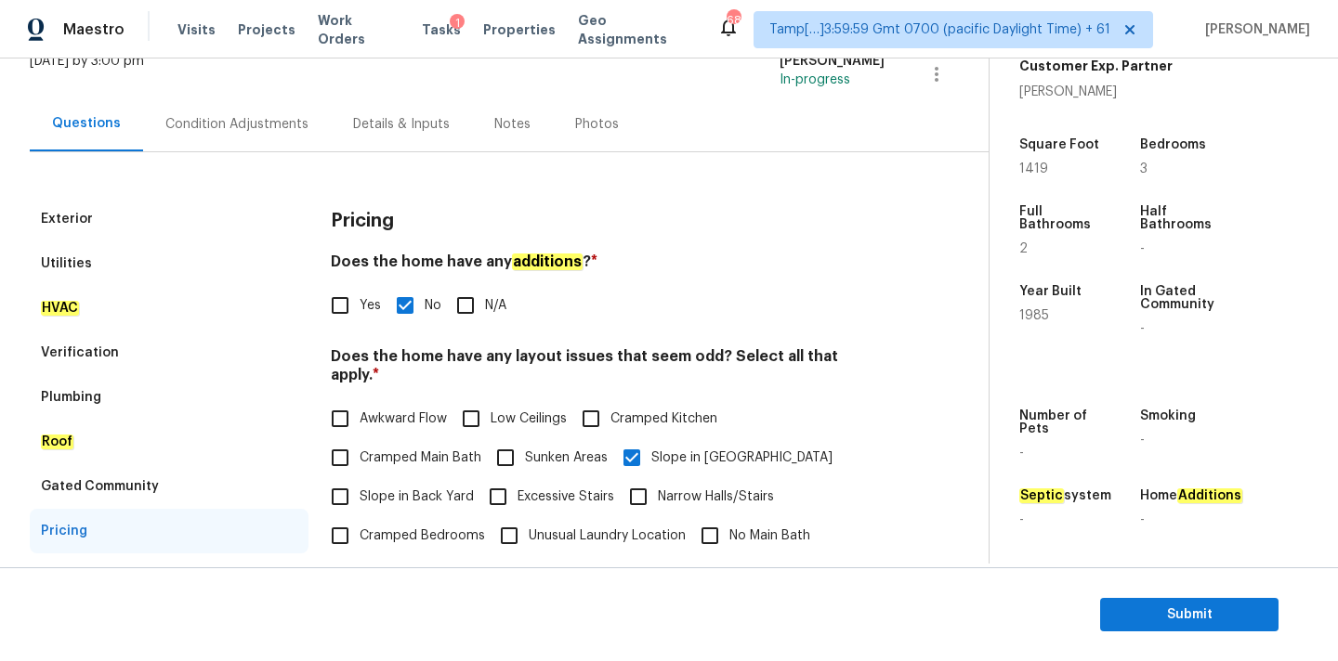
scroll to position [122, 0]
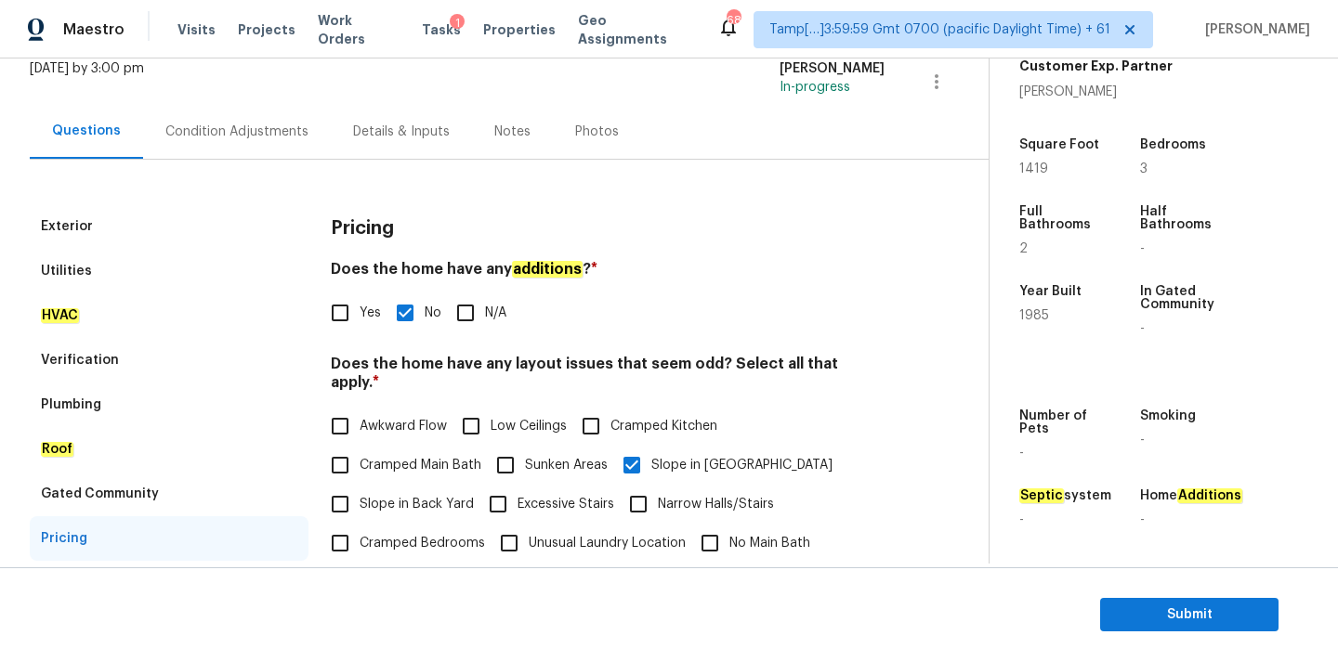
click at [234, 137] on div "Condition Adjustments" at bounding box center [236, 132] width 143 height 19
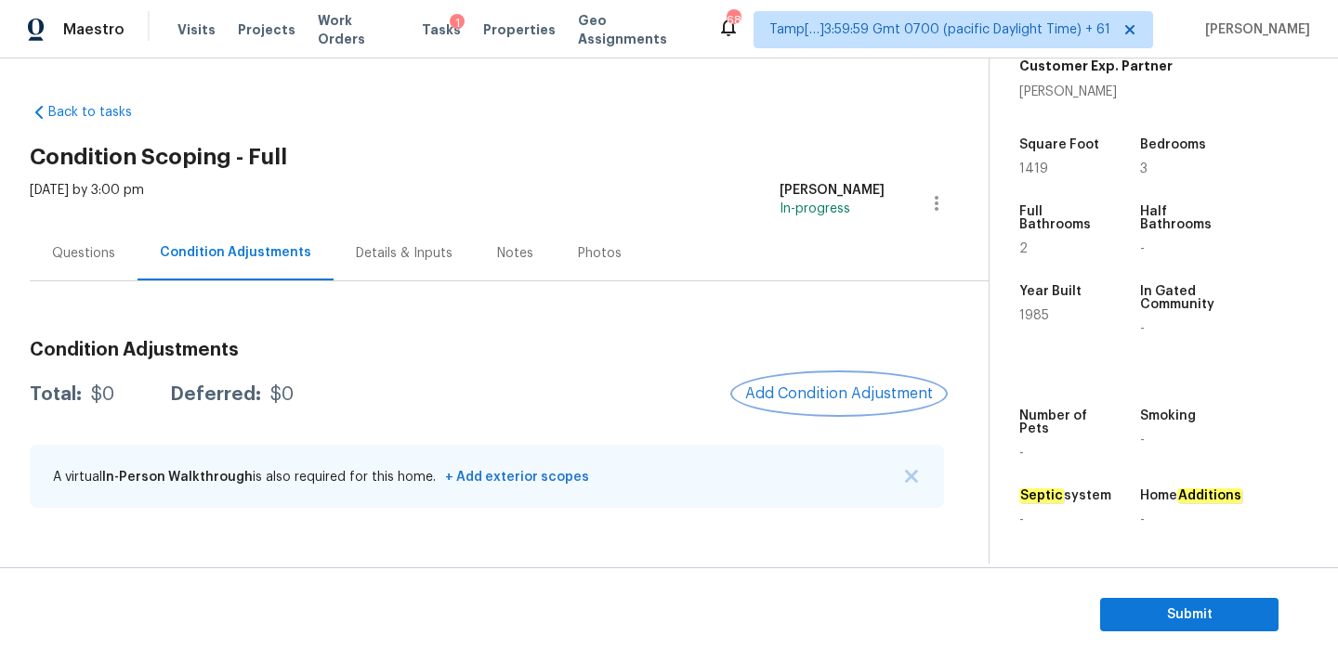
click at [820, 396] on span "Add Condition Adjustment" at bounding box center [839, 394] width 188 height 17
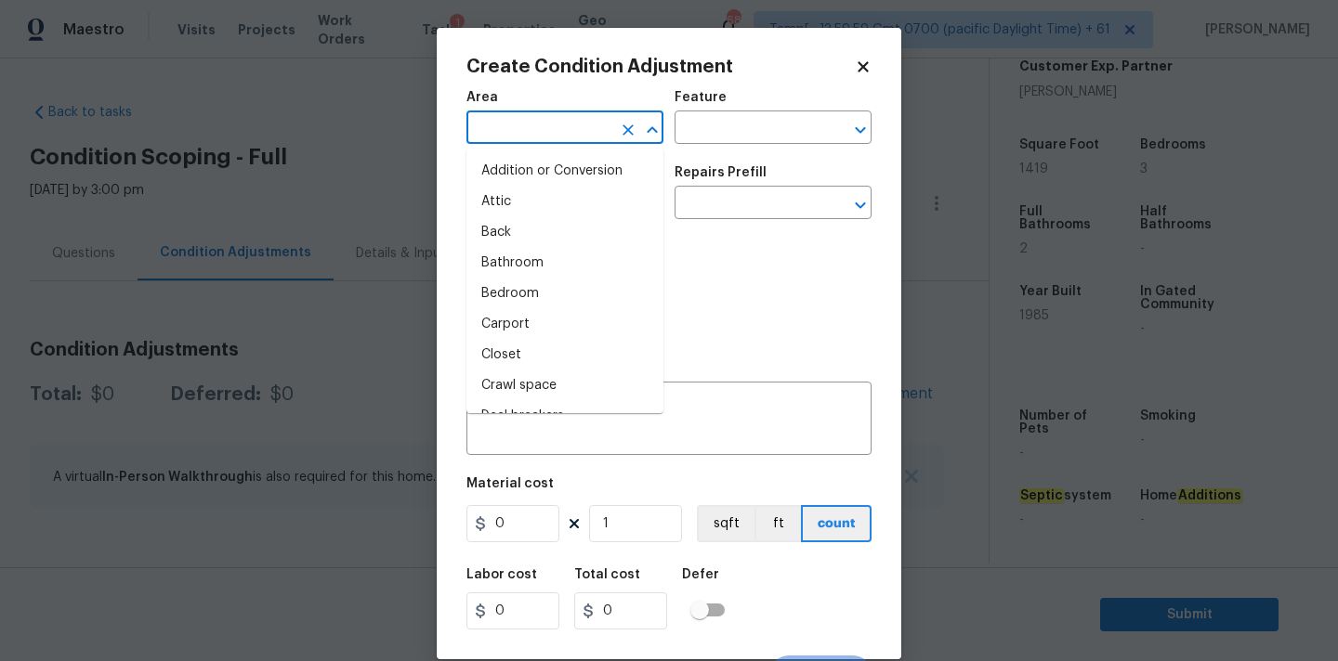
click at [514, 129] on input "text" at bounding box center [538, 129] width 145 height 29
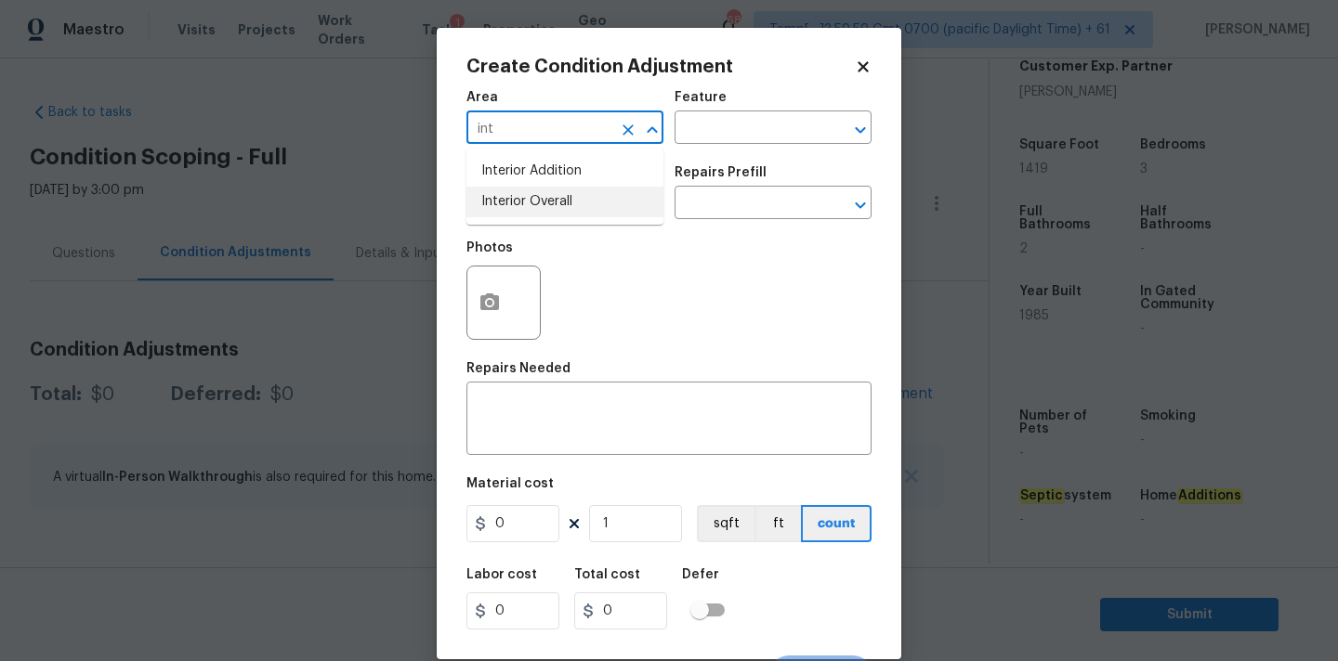
click at [525, 196] on li "Interior Overall" at bounding box center [564, 202] width 197 height 31
type input "Interior Overall"
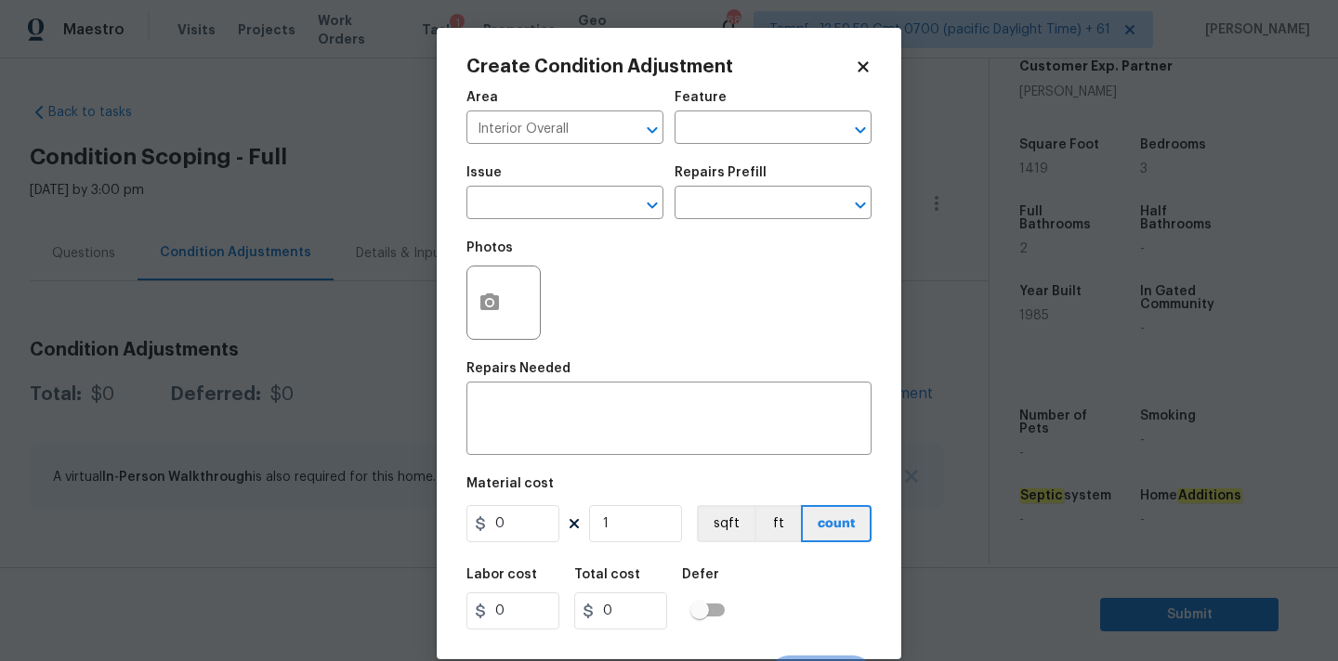
click at [734, 282] on div "Photos" at bounding box center [668, 290] width 405 height 121
click at [595, 193] on input "text" at bounding box center [538, 204] width 145 height 29
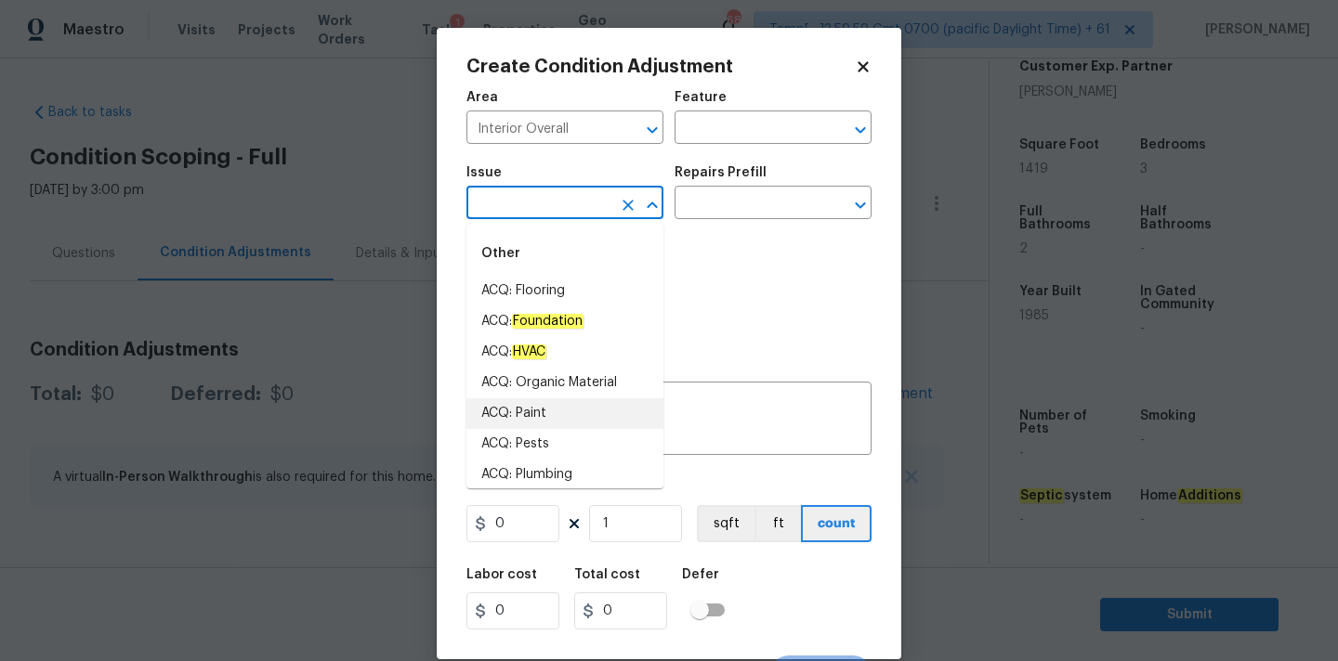
click at [556, 406] on li "ACQ: Paint" at bounding box center [564, 414] width 197 height 31
type input "ACQ: Paint"
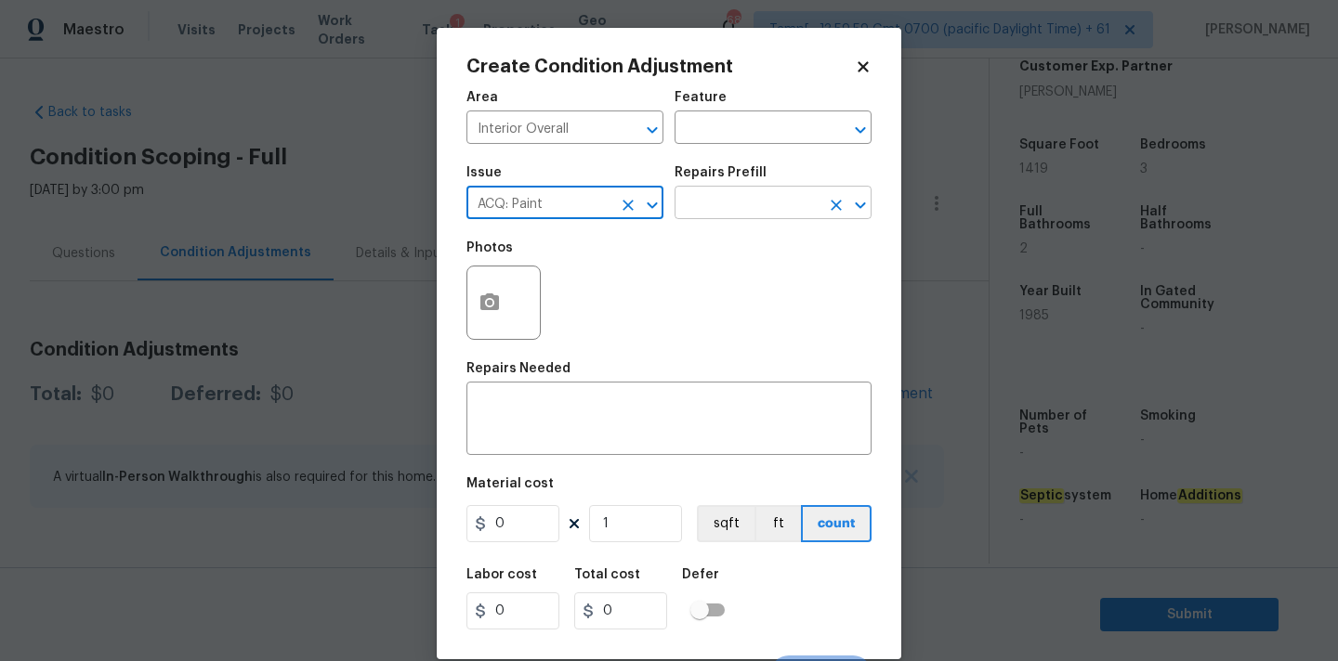
click at [742, 205] on input "text" at bounding box center [746, 204] width 145 height 29
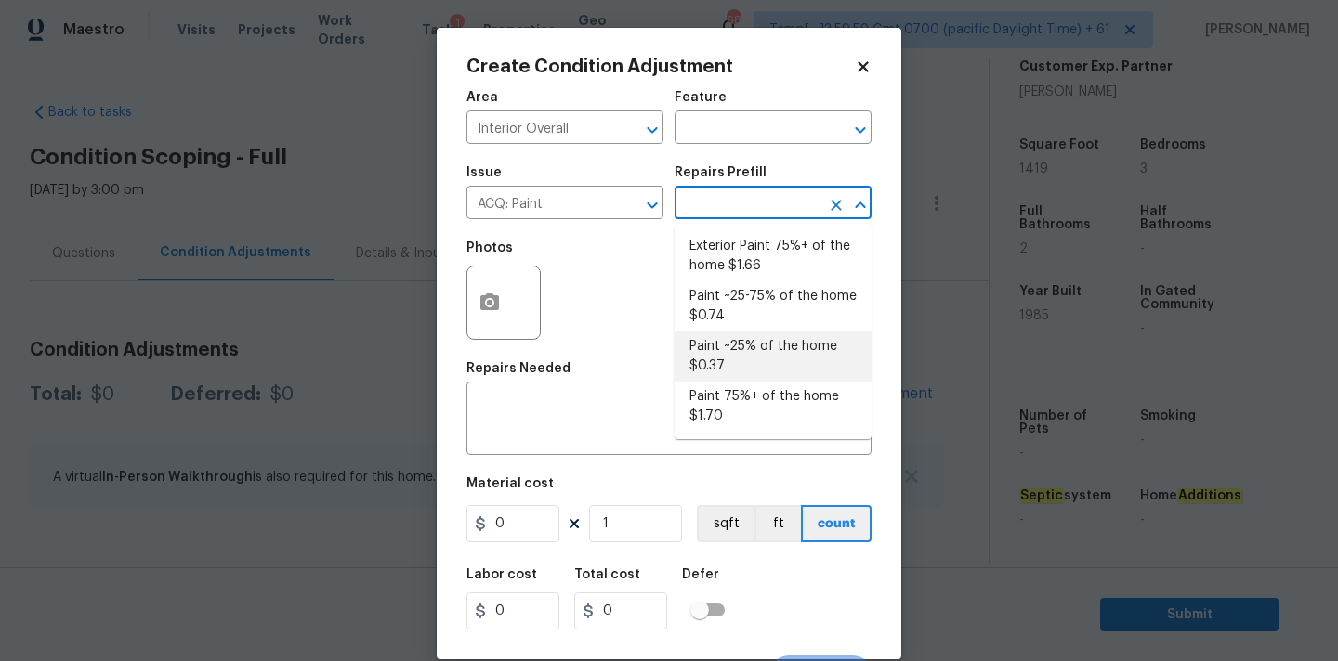
click at [743, 365] on li "Paint ~25% of the home $0.37" at bounding box center [772, 357] width 197 height 50
type input "Acquisition"
type textarea "Acquisition Scope: ~25% of the home needs interior paint"
type input "0.37"
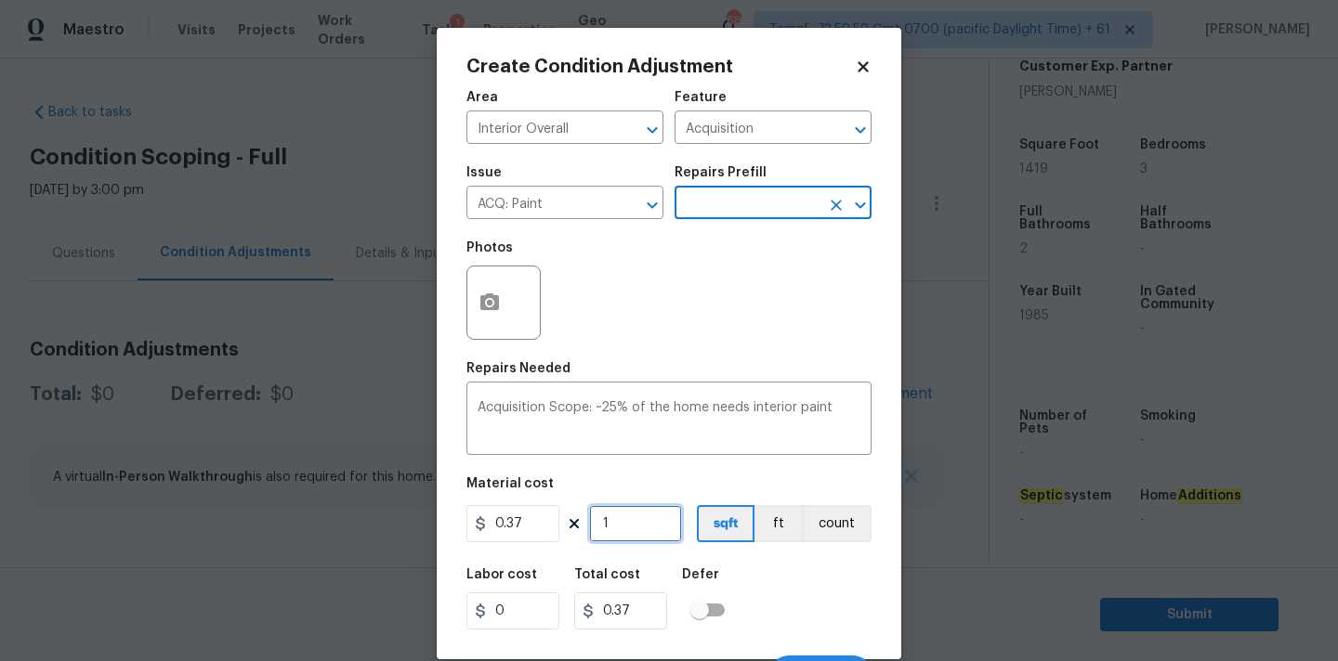
click at [641, 530] on input "1" at bounding box center [635, 523] width 93 height 37
type input "14"
type input "5.18"
type input "141"
type input "52.17"
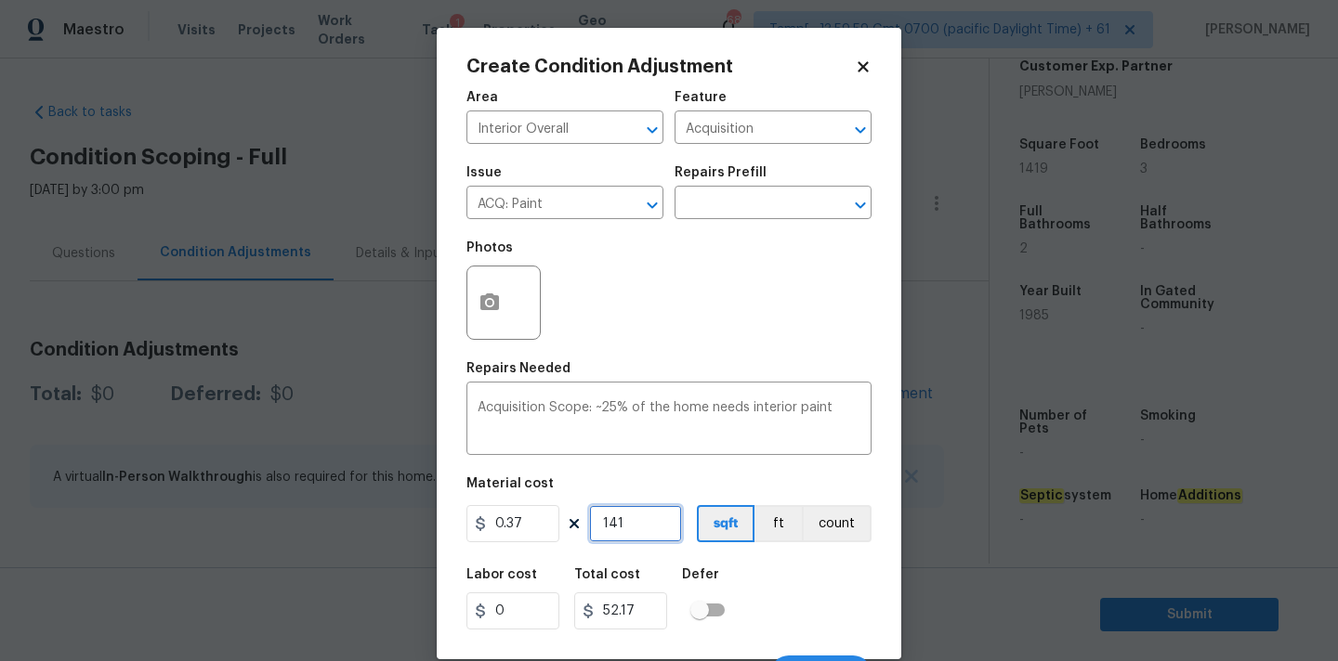
type input "1419"
type input "525.03"
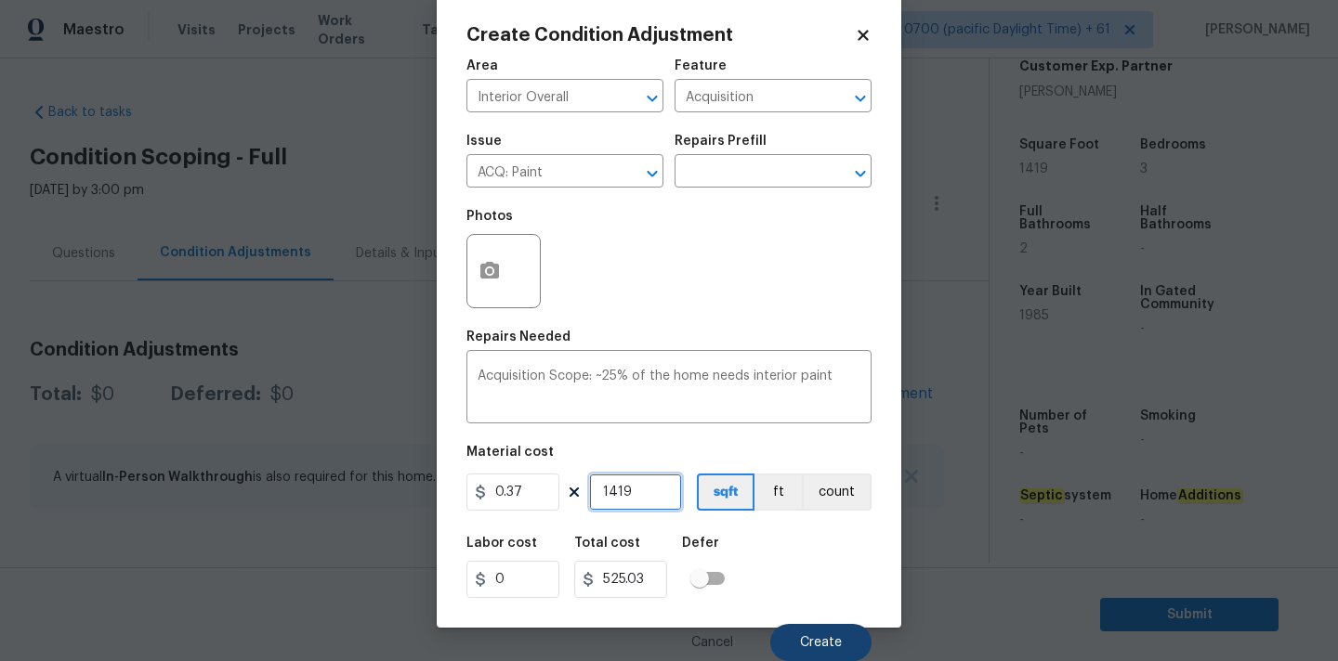
type input "1419"
click at [819, 632] on button "Create" at bounding box center [820, 642] width 101 height 37
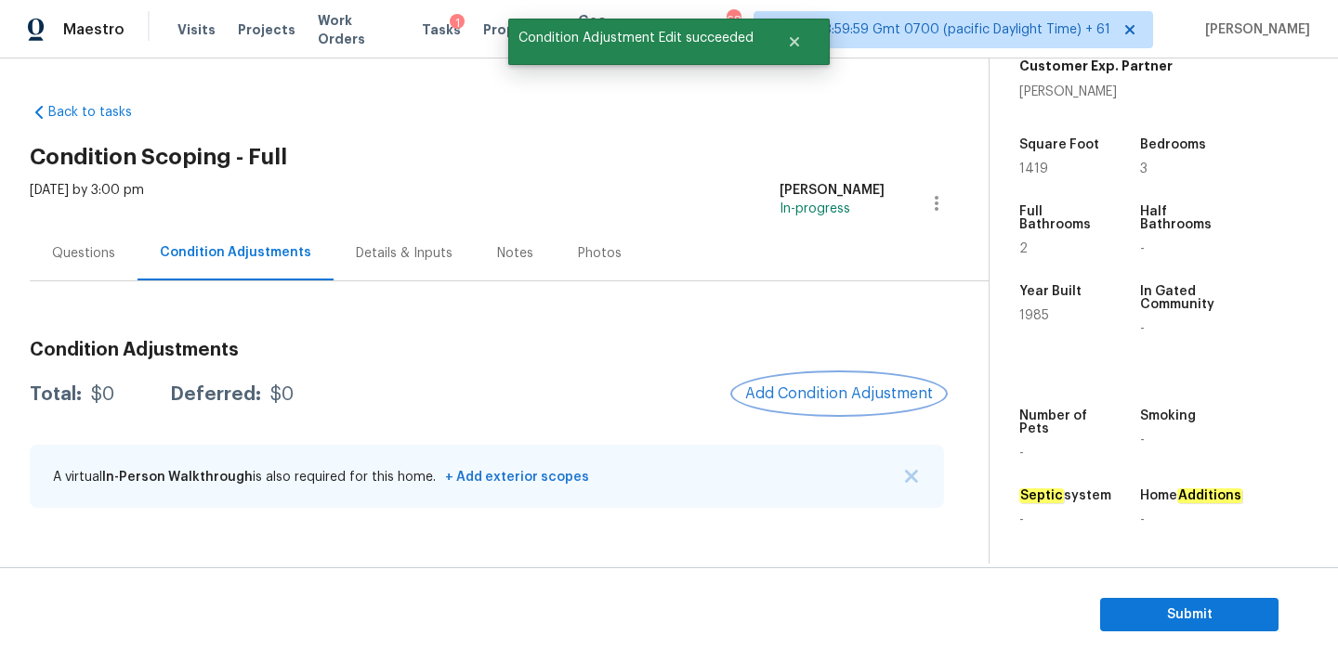
scroll to position [0, 0]
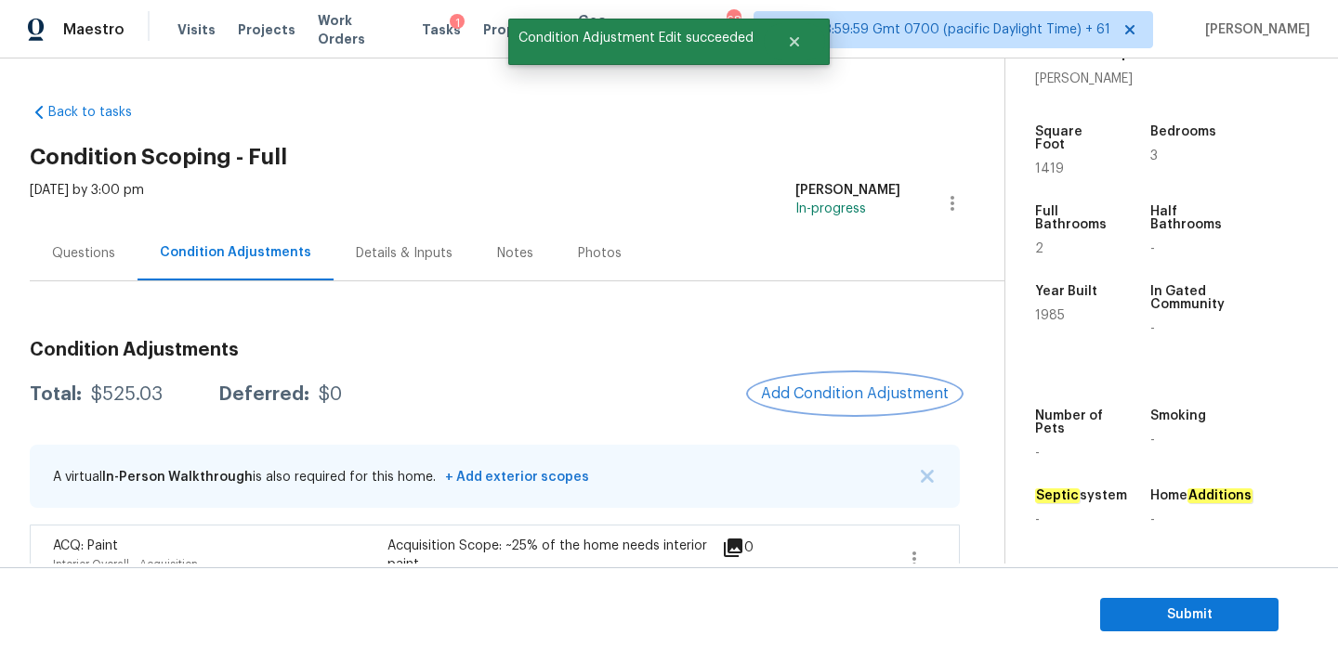
click at [807, 386] on span "Add Condition Adjustment" at bounding box center [855, 394] width 188 height 17
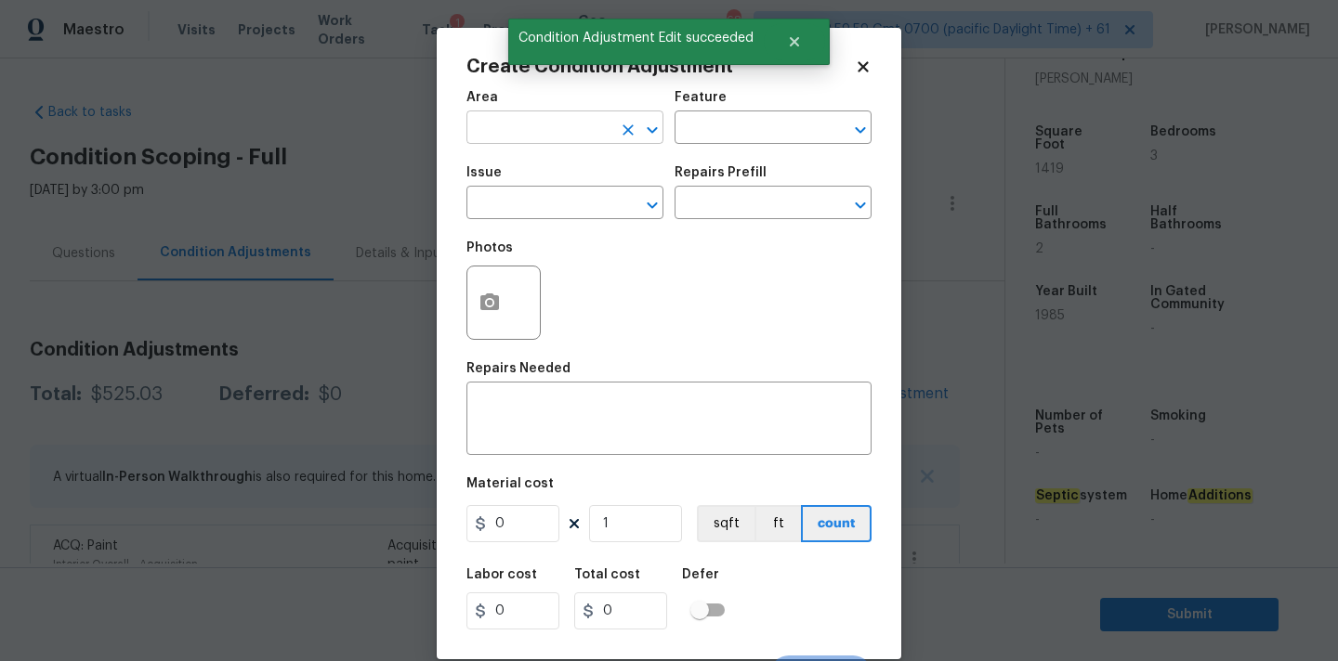
click at [581, 122] on input "text" at bounding box center [538, 129] width 145 height 29
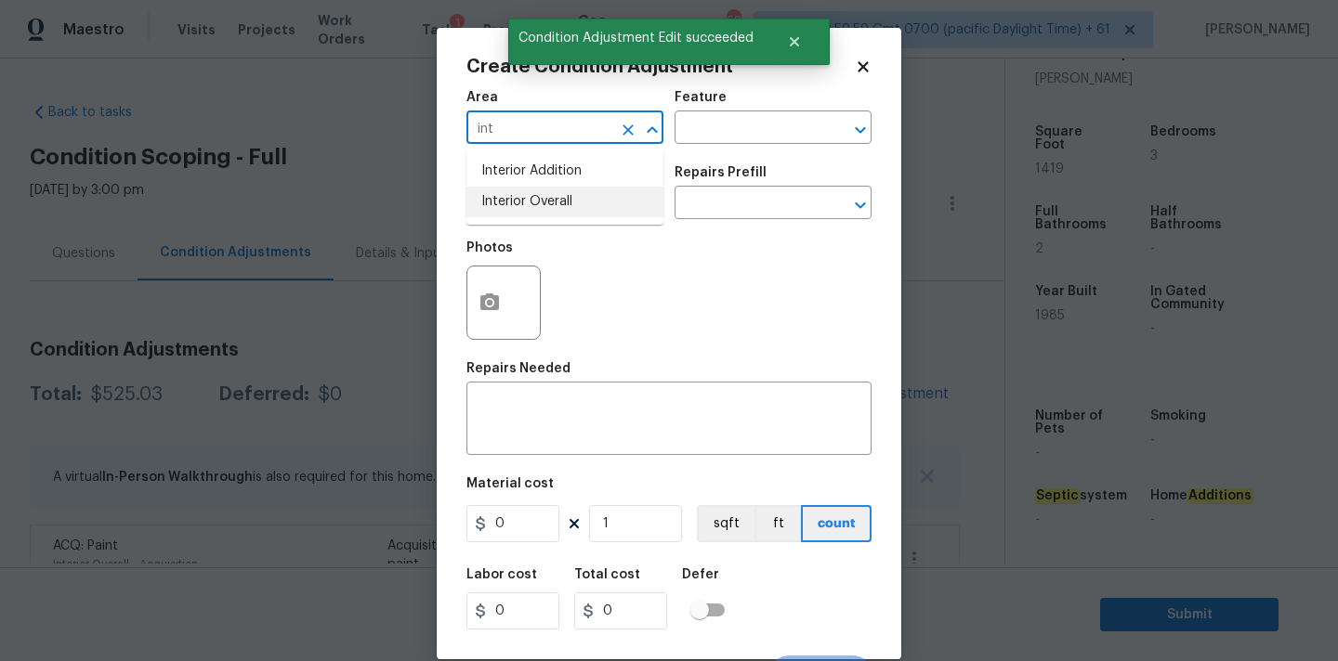
click at [582, 190] on li "Interior Overall" at bounding box center [564, 202] width 197 height 31
type input "Interior Overall"
click at [582, 202] on input "text" at bounding box center [538, 204] width 145 height 29
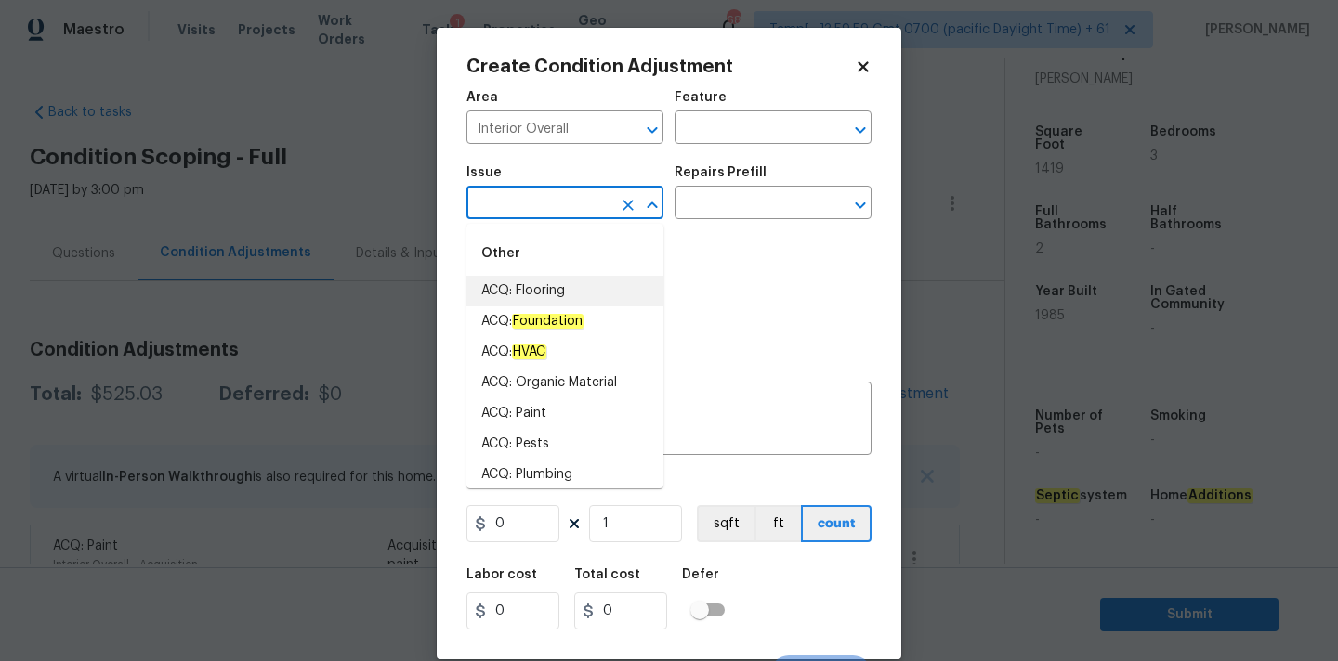
click at [575, 282] on li "ACQ: Flooring" at bounding box center [564, 291] width 197 height 31
type input "ACQ: Flooring"
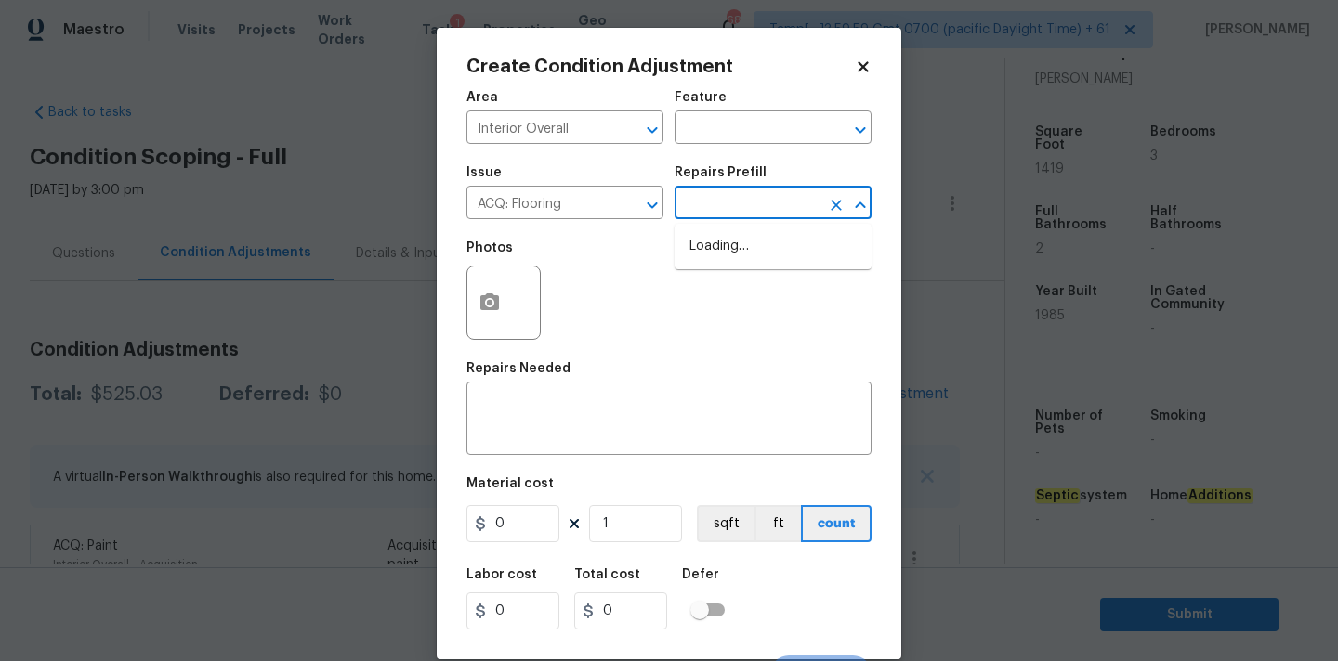
click at [736, 214] on input "text" at bounding box center [746, 204] width 145 height 29
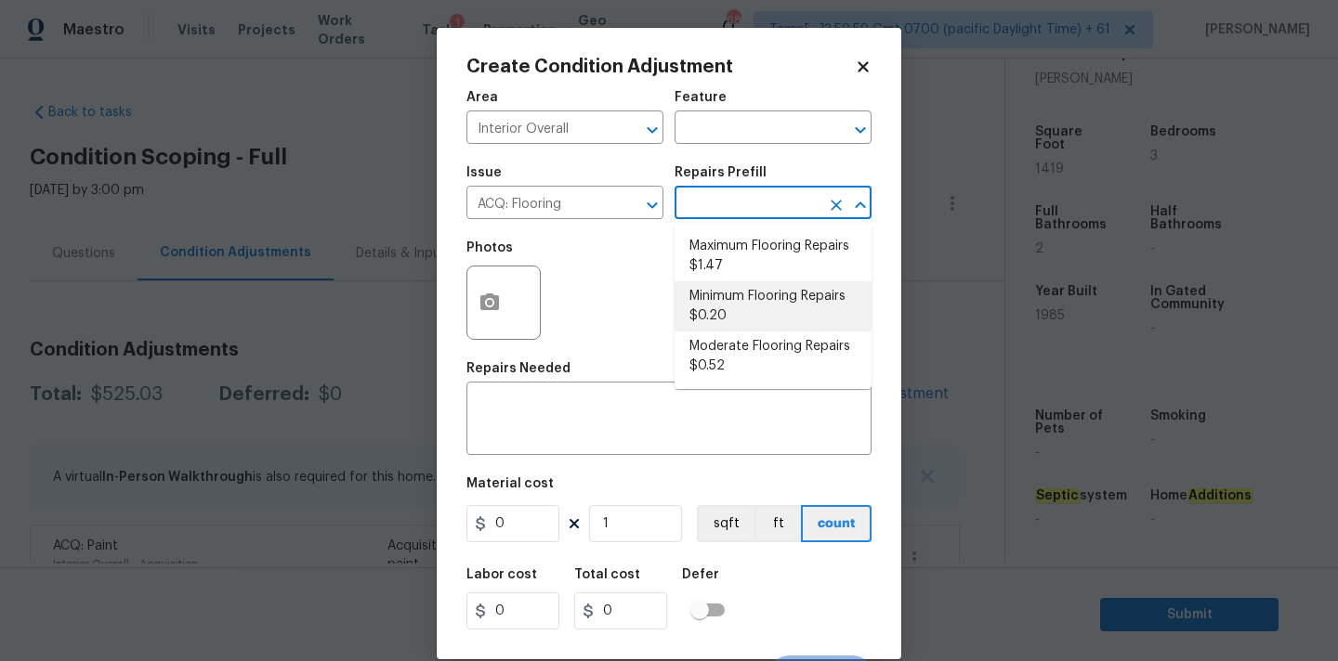
click at [735, 300] on li "Minimum Flooring Repairs $0.20" at bounding box center [772, 306] width 197 height 50
type input "Acquisition"
type textarea "Acquisition Scope: Minimum flooring repairs"
type input "0.2"
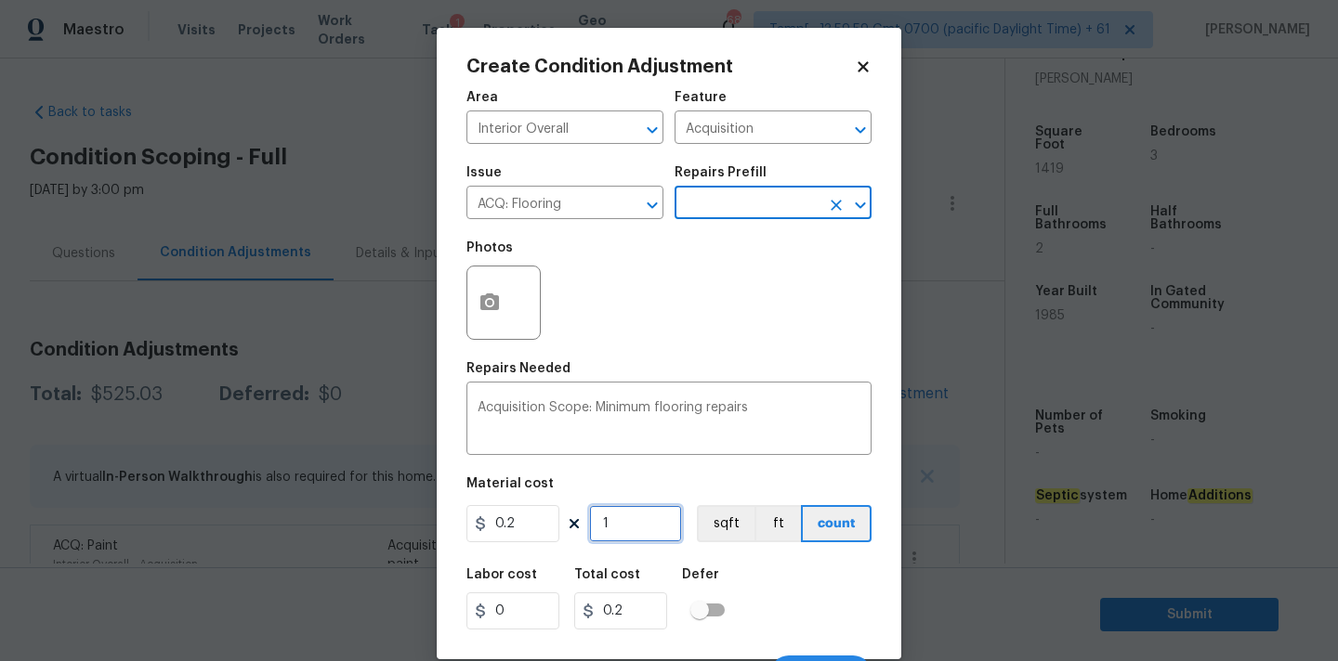
click at [639, 529] on input "1" at bounding box center [635, 523] width 93 height 37
type input "14"
type input "2.8"
type input "141"
type input "28.2"
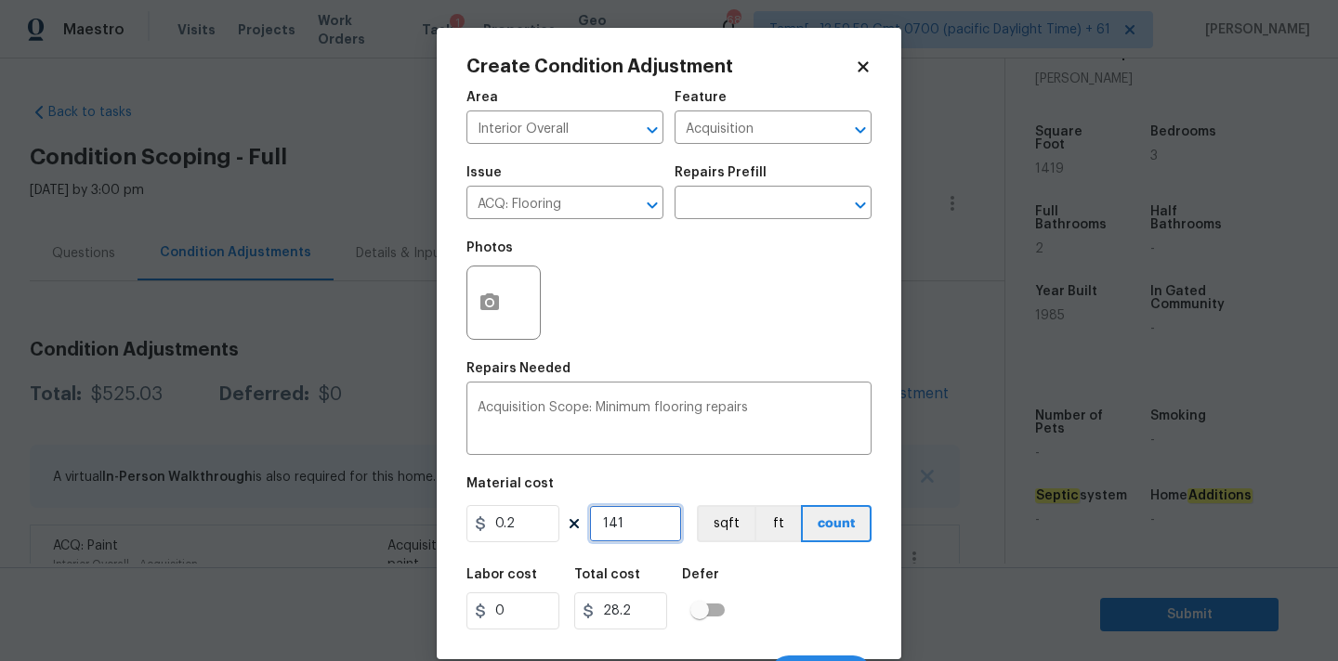
type input "1419"
type input "283.8"
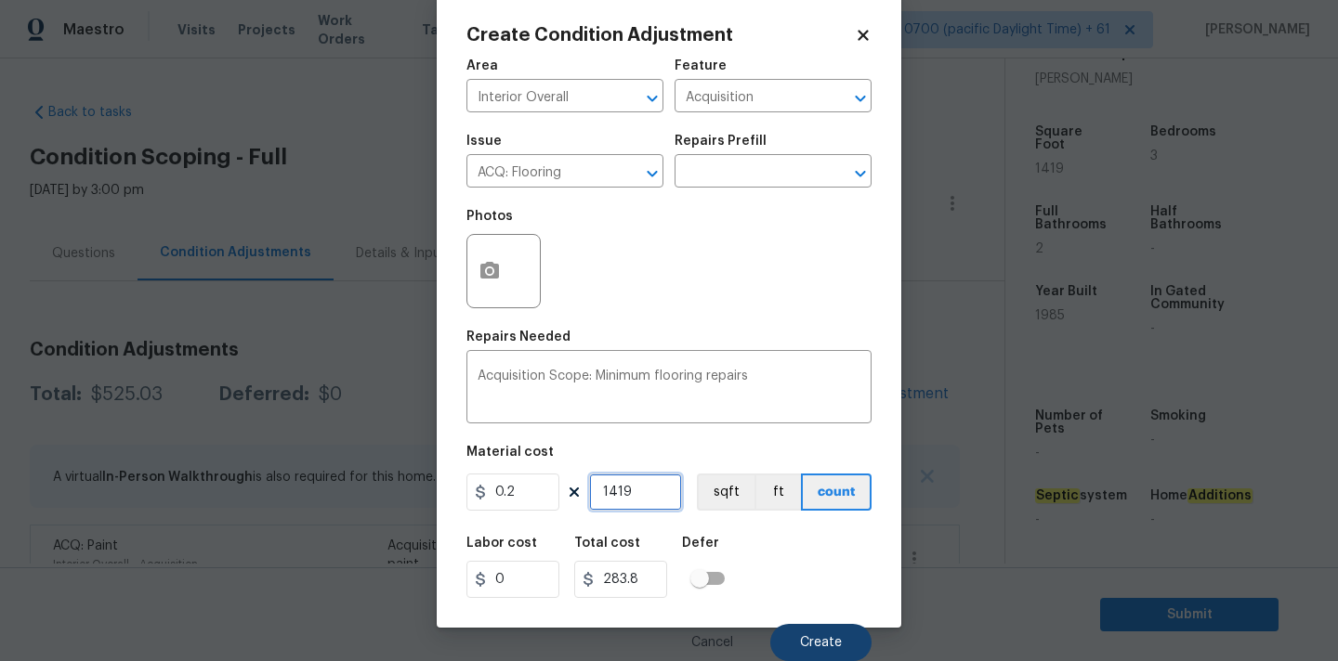
type input "1419"
click at [810, 636] on span "Create" at bounding box center [821, 643] width 42 height 14
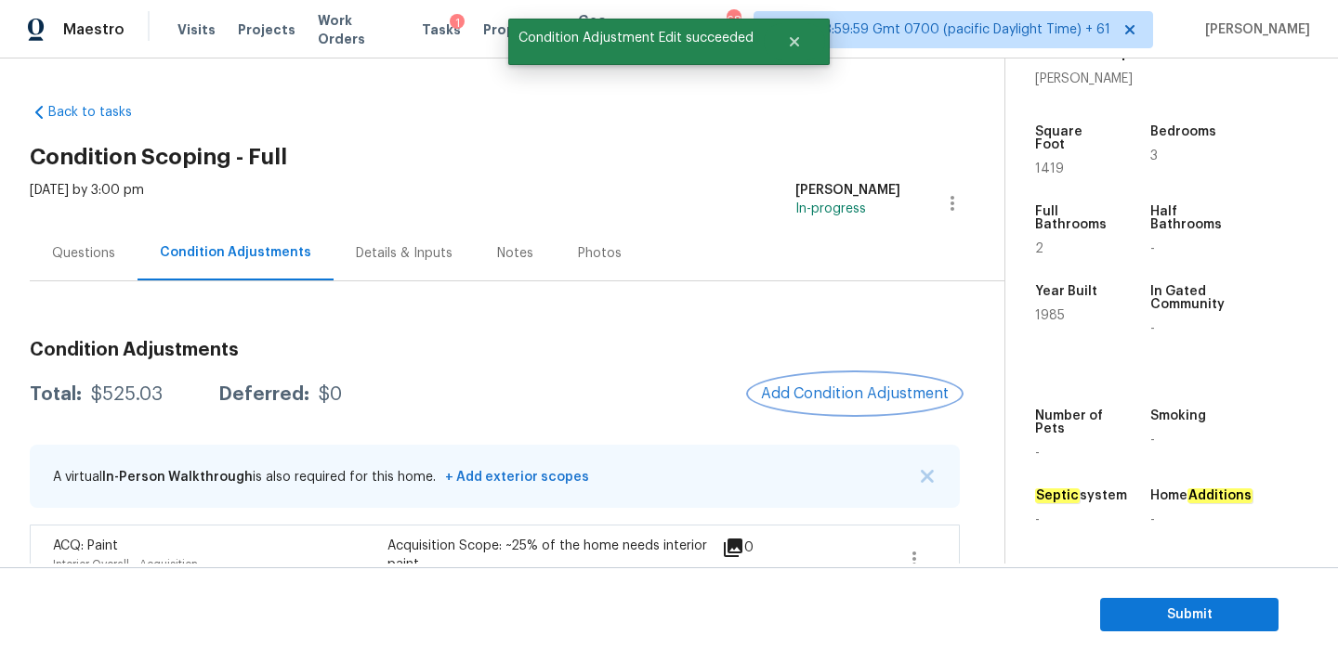
scroll to position [0, 0]
click at [825, 406] on button "Add Condition Adjustment" at bounding box center [855, 393] width 210 height 39
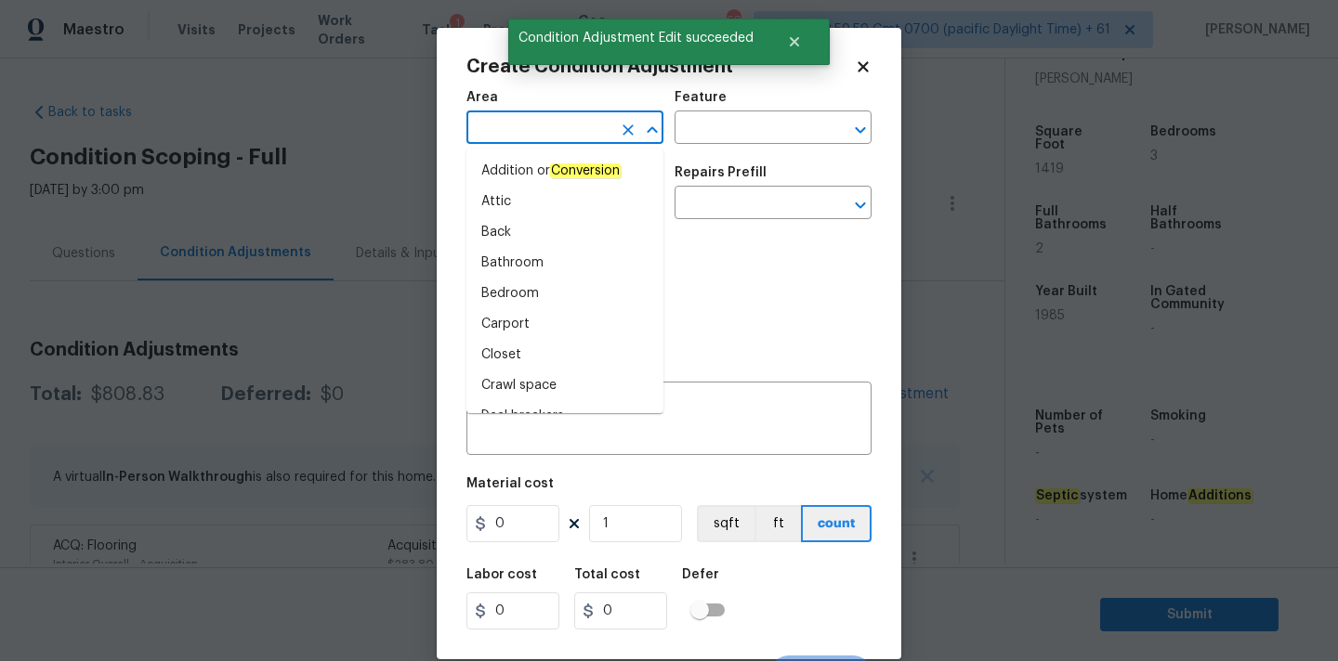
click at [598, 127] on input "text" at bounding box center [538, 129] width 145 height 29
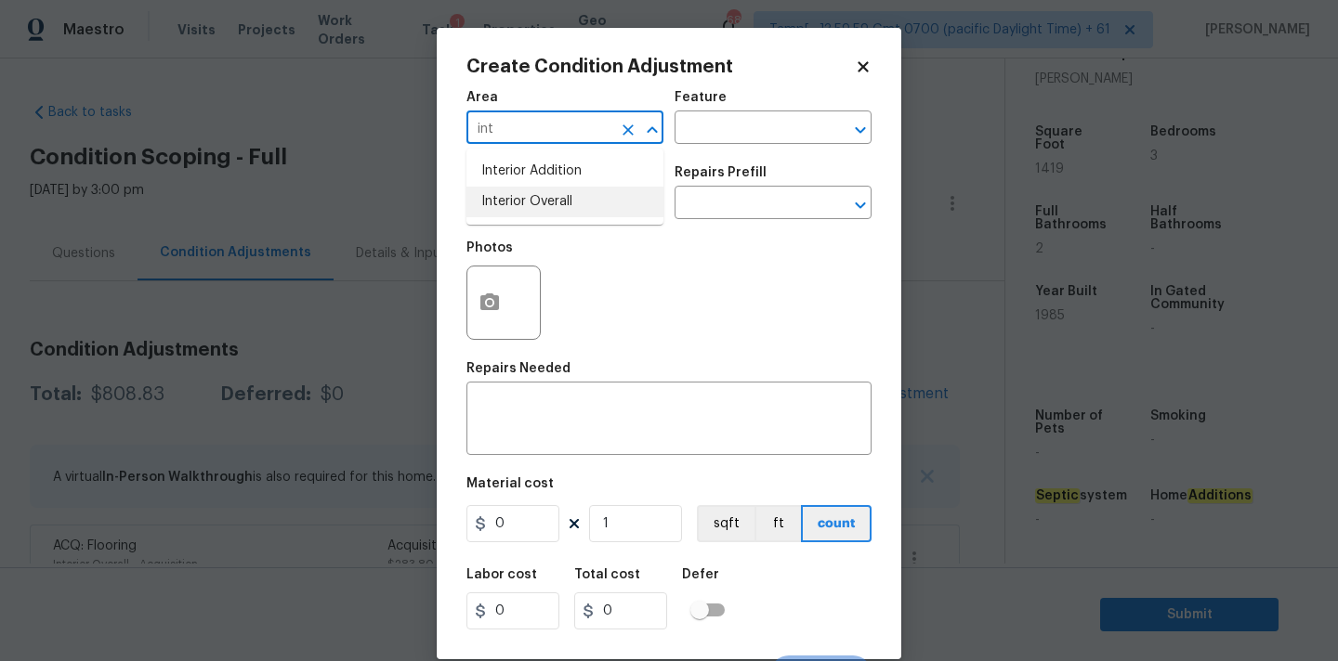
click at [595, 203] on li "Interior Overall" at bounding box center [564, 202] width 197 height 31
type input "Interior Overall"
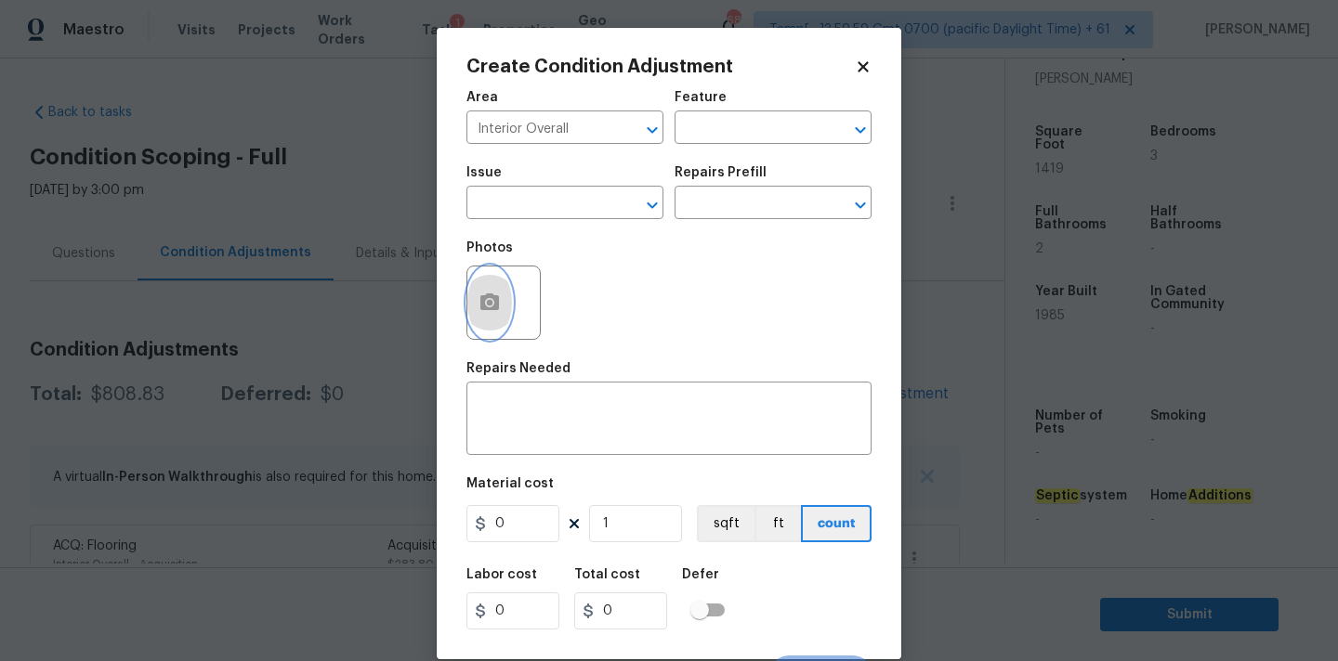
click at [490, 292] on button "button" at bounding box center [489, 303] width 45 height 72
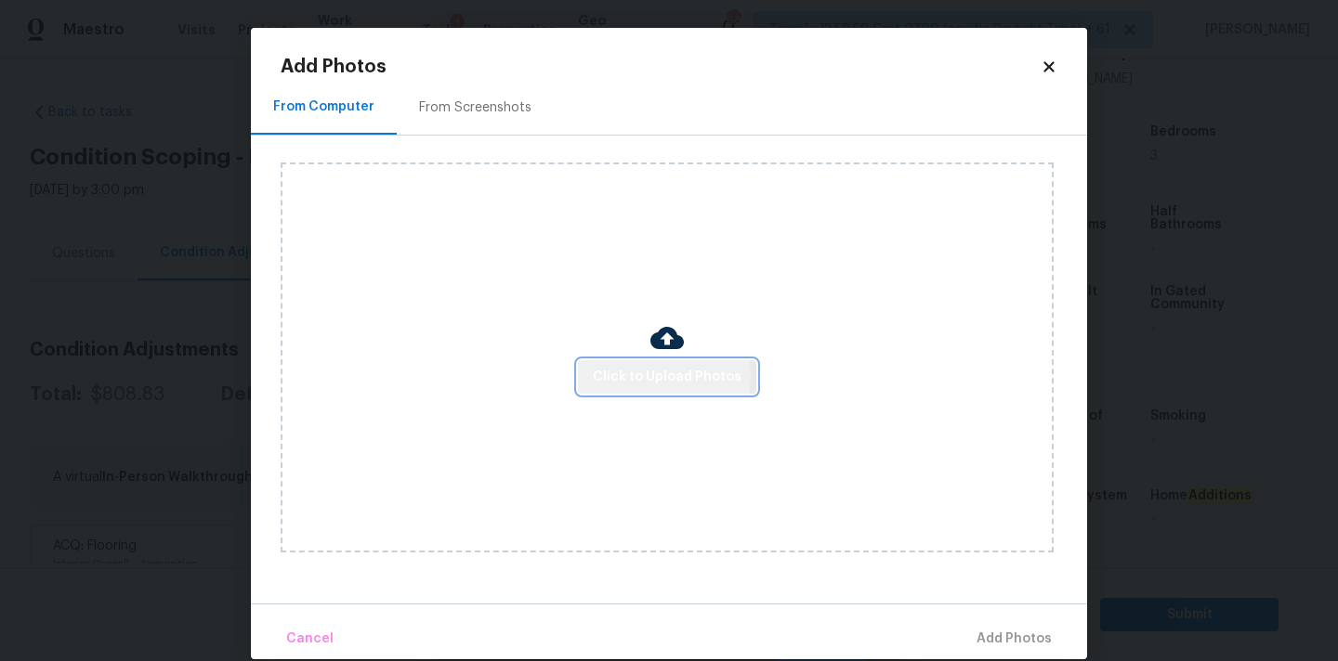
click at [646, 376] on span "Click to Upload Photos" at bounding box center [667, 377] width 149 height 23
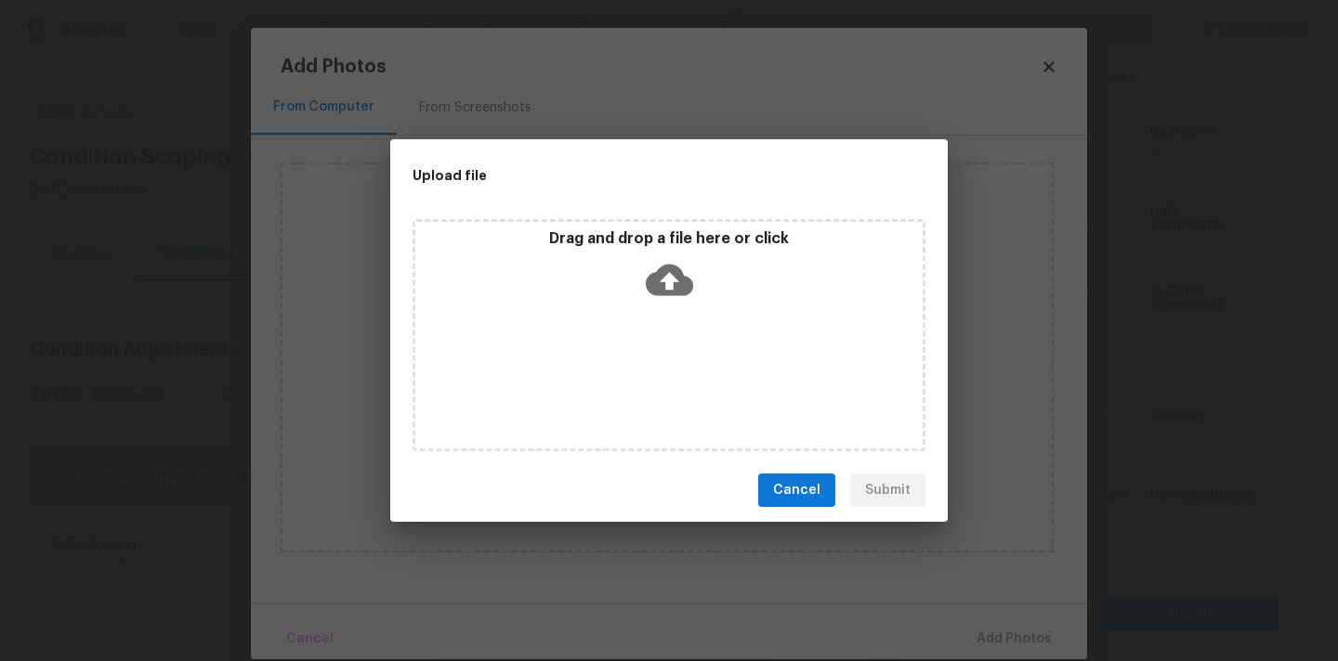
click at [684, 264] on icon at bounding box center [669, 279] width 47 height 47
